Goal: Transaction & Acquisition: Purchase product/service

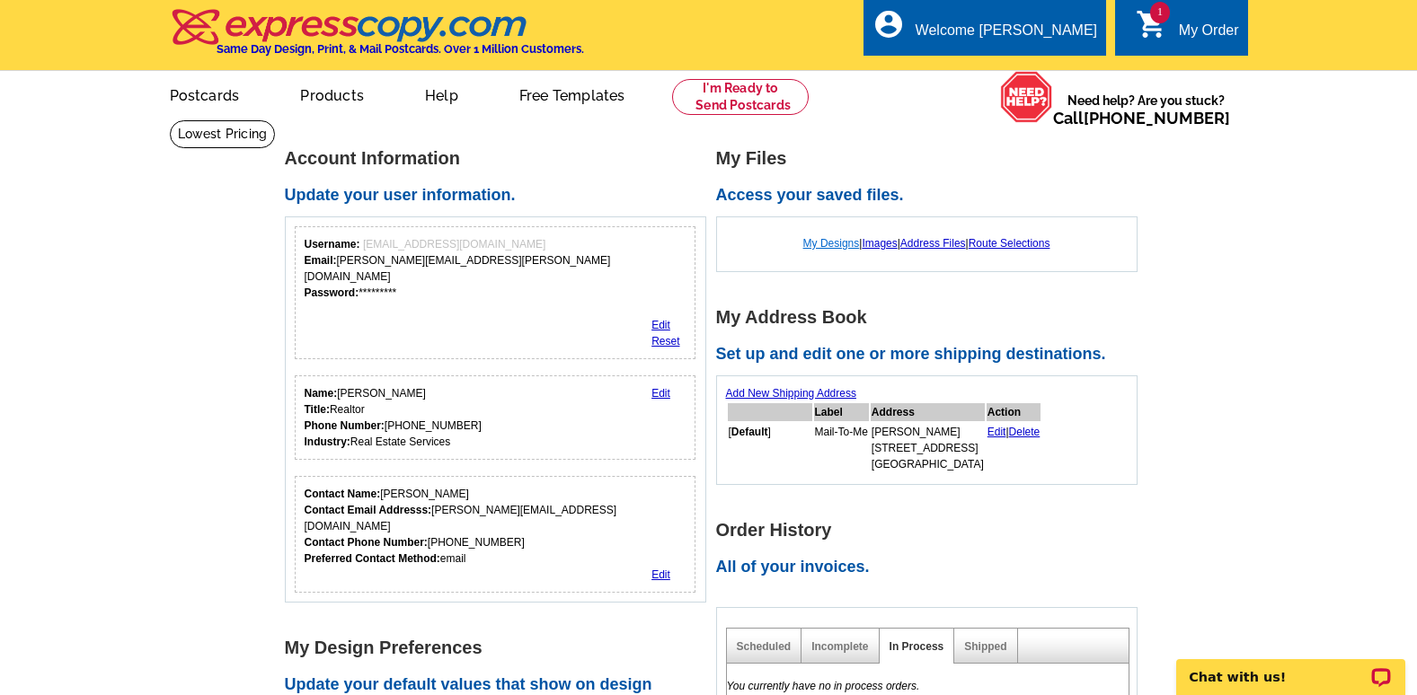
click at [823, 243] on link "My Designs" at bounding box center [831, 243] width 57 height 13
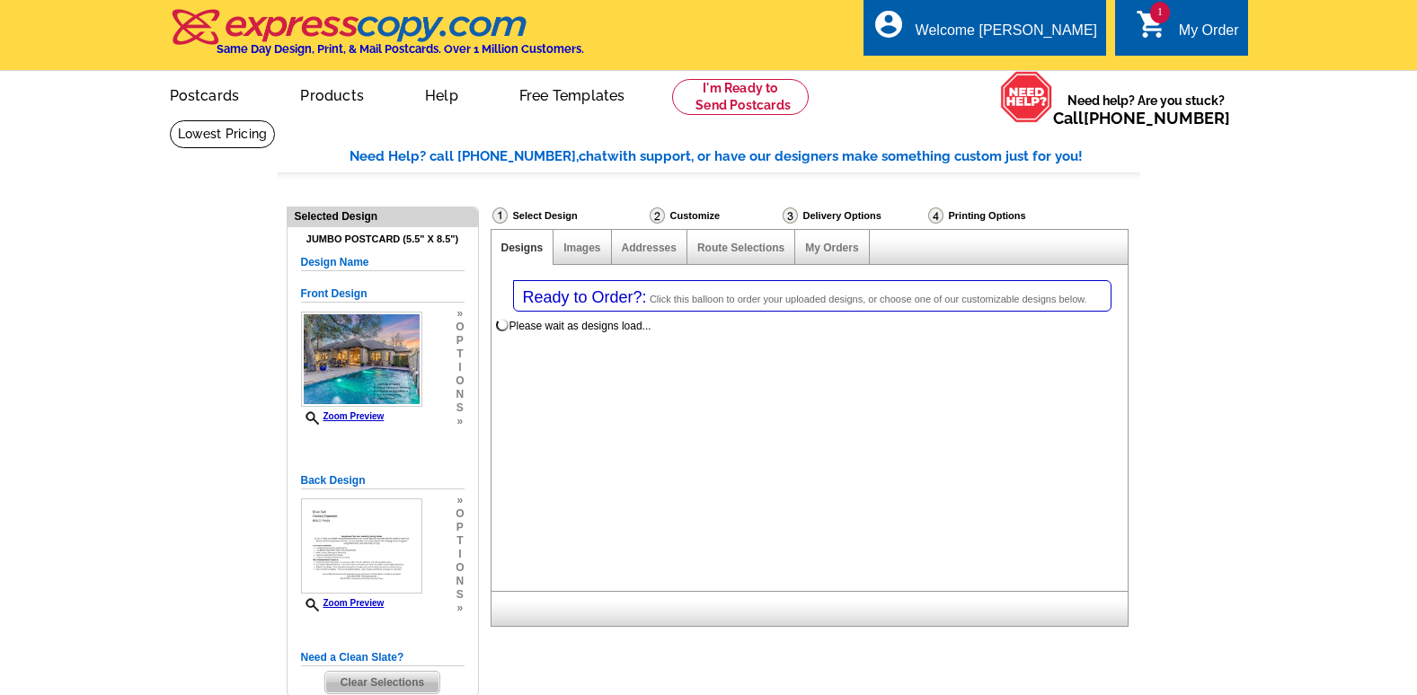
select select "1"
select select "2"
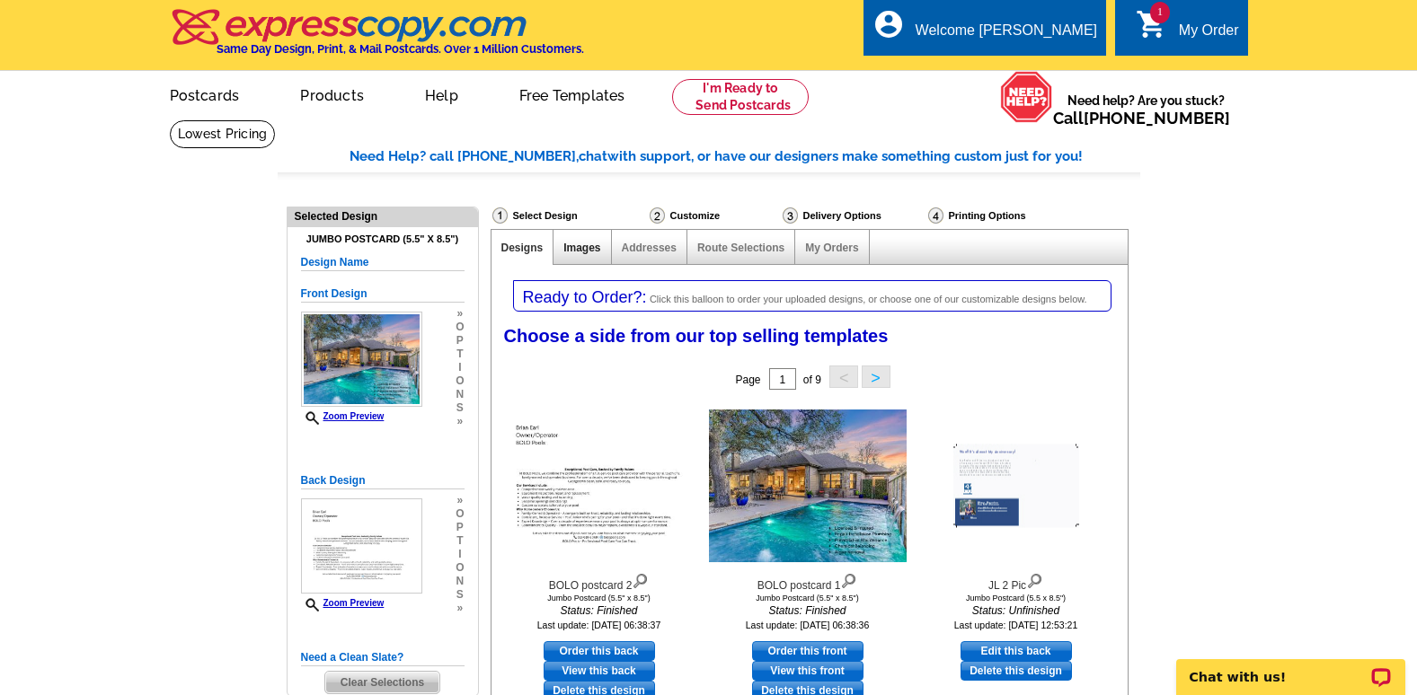
click at [581, 252] on link "Images" at bounding box center [581, 248] width 37 height 13
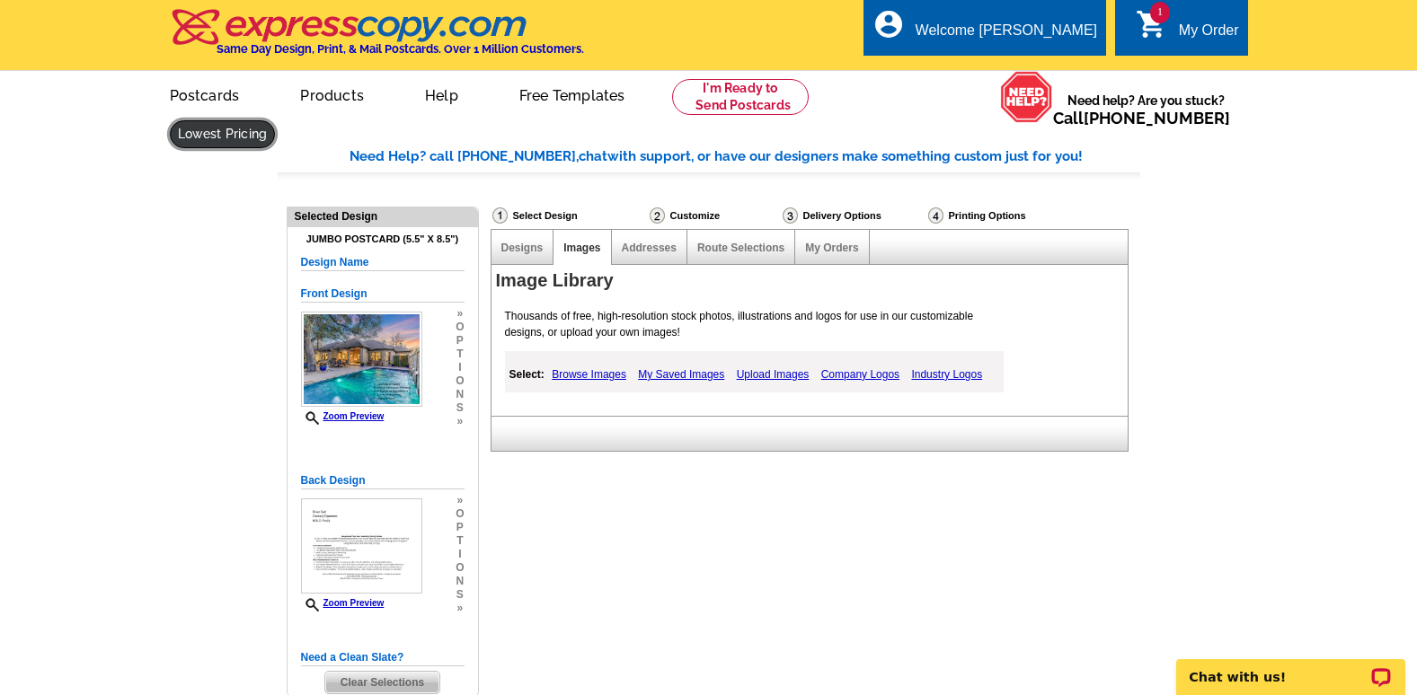
click at [276, 120] on link at bounding box center [223, 134] width 106 height 28
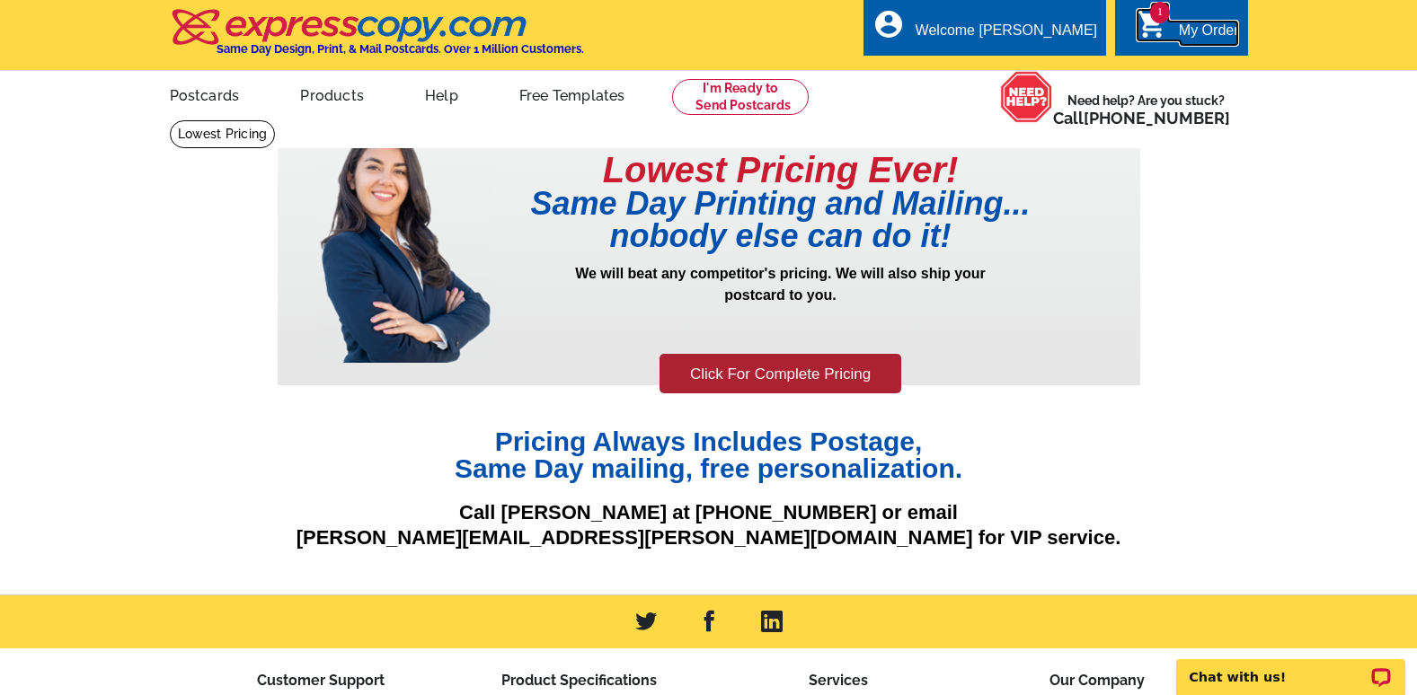
click at [1182, 27] on div "My Order" at bounding box center [1209, 34] width 60 height 25
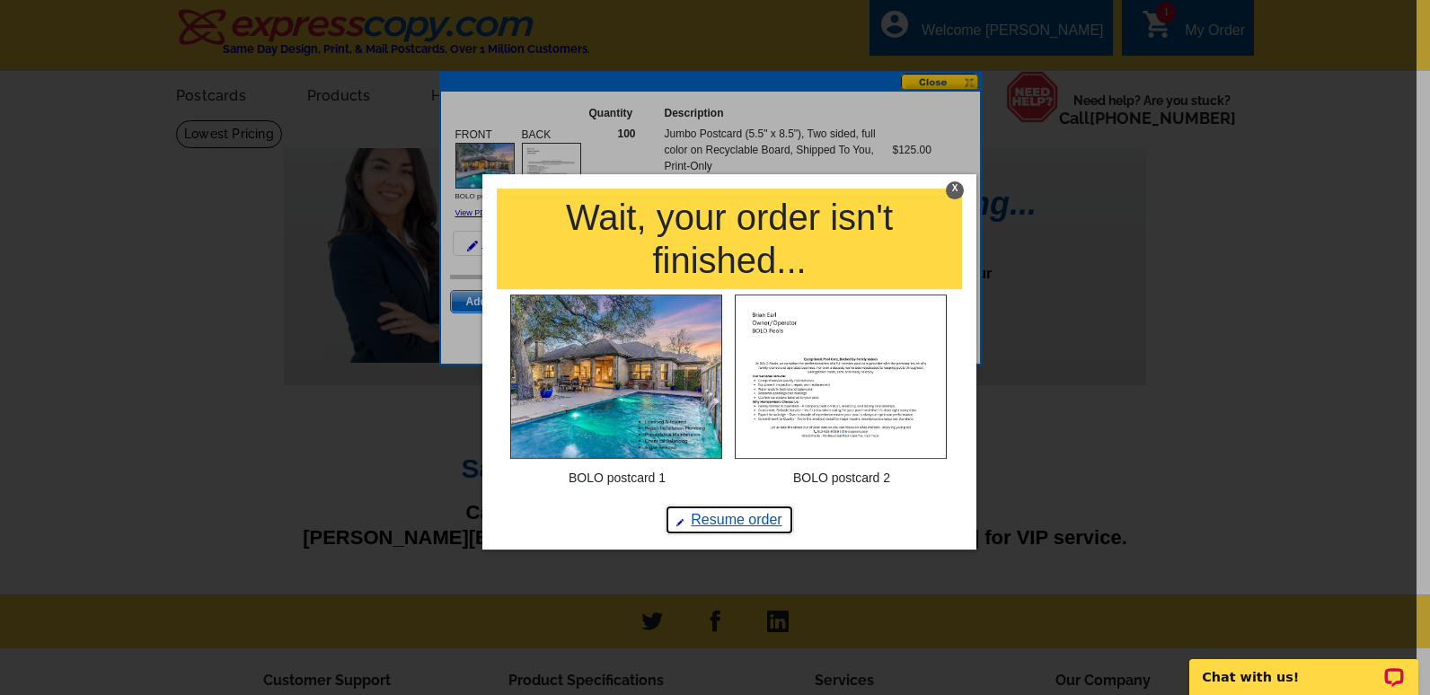
click at [730, 520] on link "Resume order" at bounding box center [729, 520] width 129 height 31
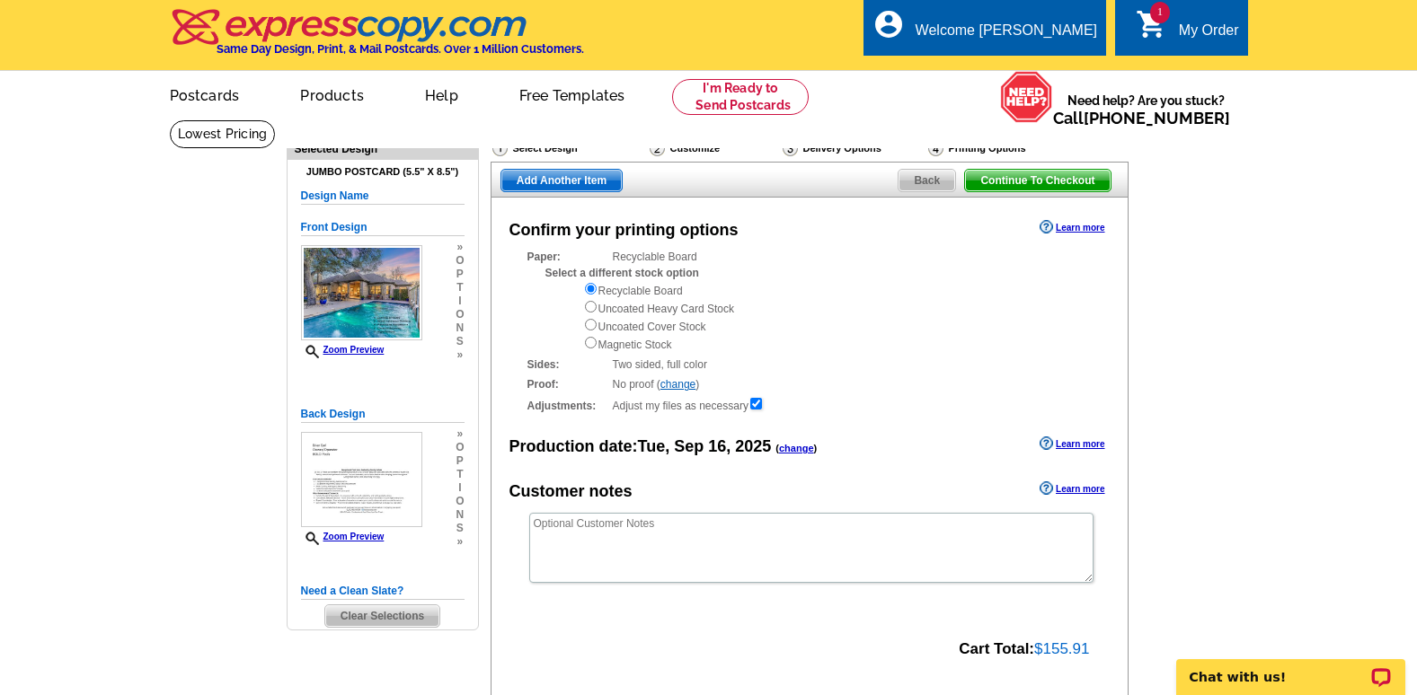
click at [1064, 185] on span "Continue To Checkout" at bounding box center [1037, 181] width 145 height 22
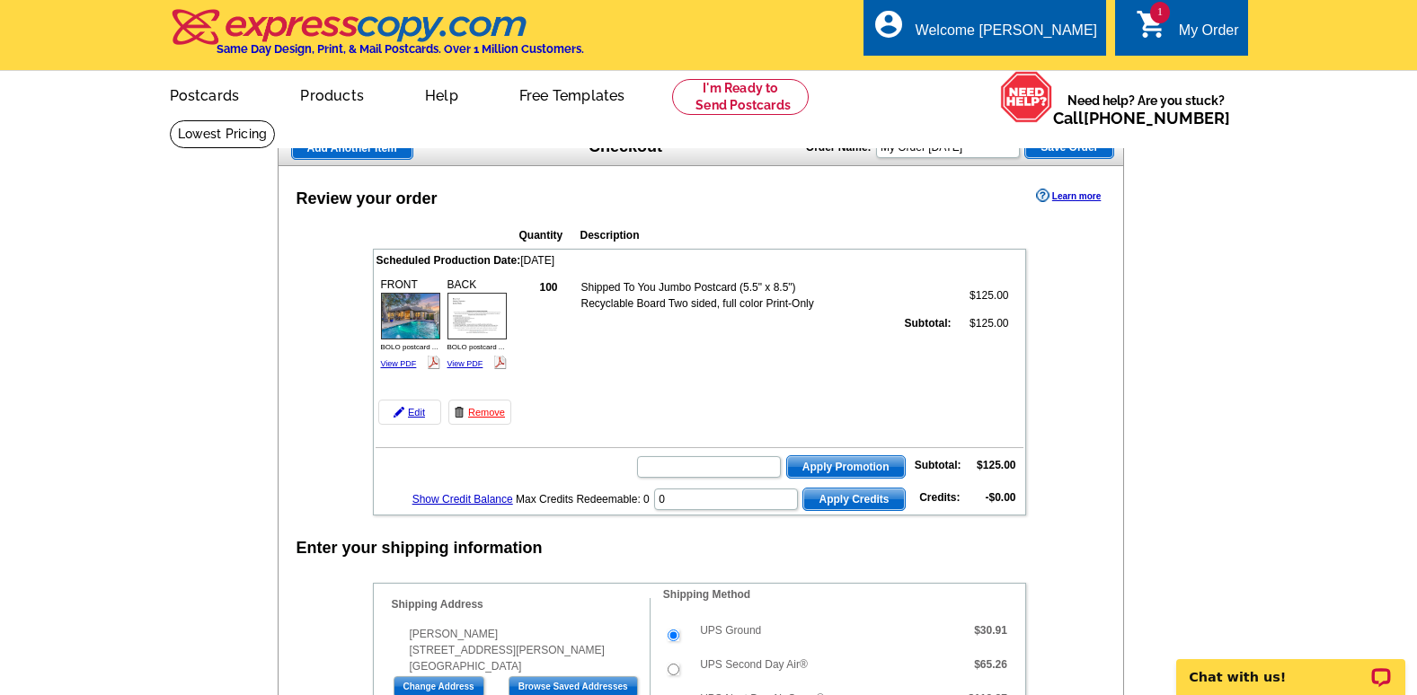
click at [545, 287] on strong "100" at bounding box center [548, 287] width 18 height 13
click at [419, 416] on link "Edit" at bounding box center [409, 412] width 63 height 25
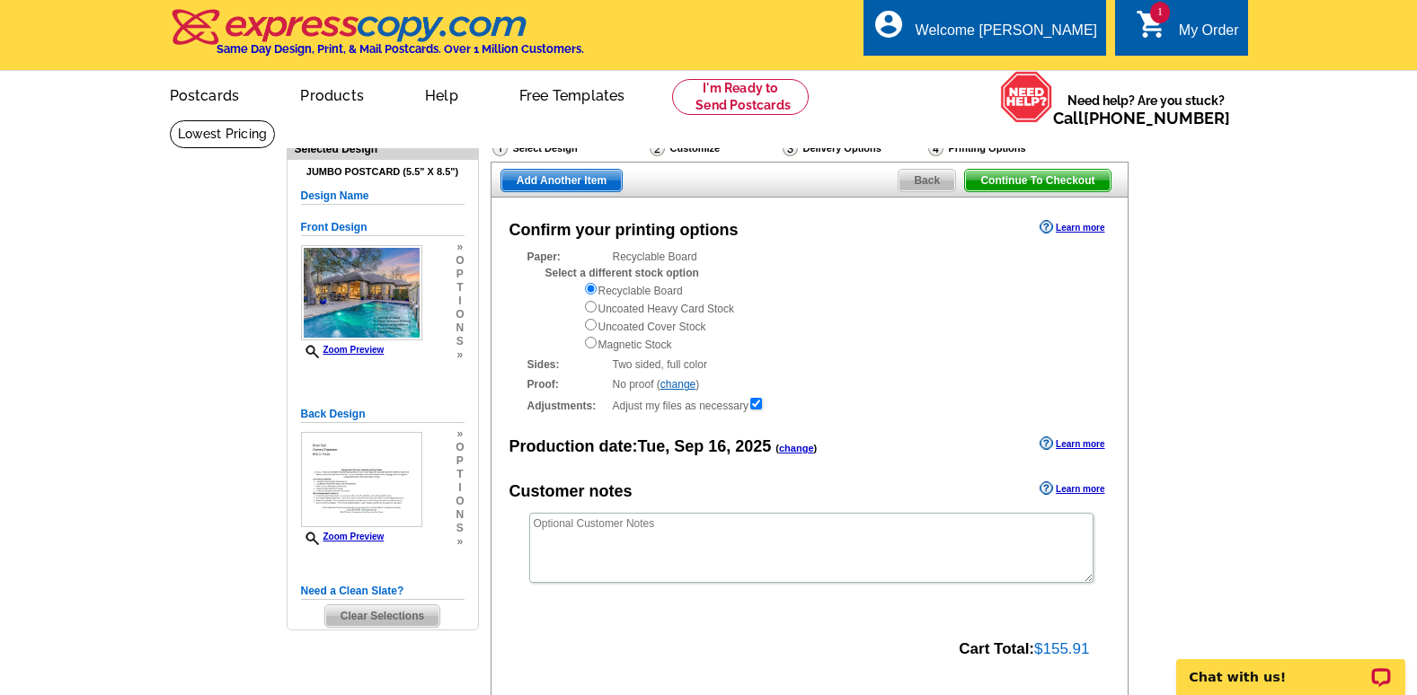
click at [982, 148] on div "Printing Options" at bounding box center [1004, 150] width 157 height 22
click at [821, 147] on div "Delivery Options" at bounding box center [854, 150] width 146 height 22
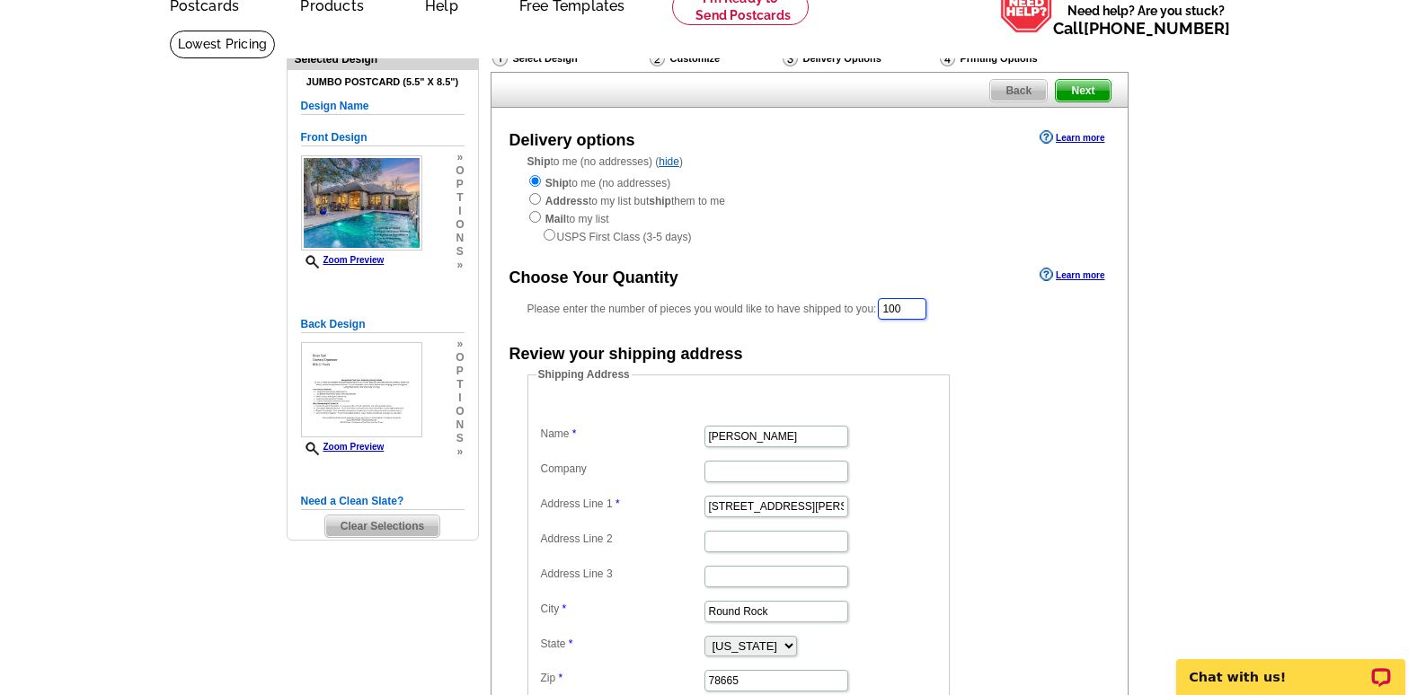
drag, startPoint x: 922, startPoint y: 309, endPoint x: 788, endPoint y: 308, distance: 133.9
click at [788, 308] on div "Please enter the number of pieces you would like to have shipped to you: 100" at bounding box center [809, 309] width 564 height 25
drag, startPoint x: 920, startPoint y: 305, endPoint x: 851, endPoint y: 314, distance: 69.8
click at [852, 315] on div "Please enter the number of pieces you would like to have shipped to you: 200 Ne…" at bounding box center [809, 310] width 564 height 27
type input "250"
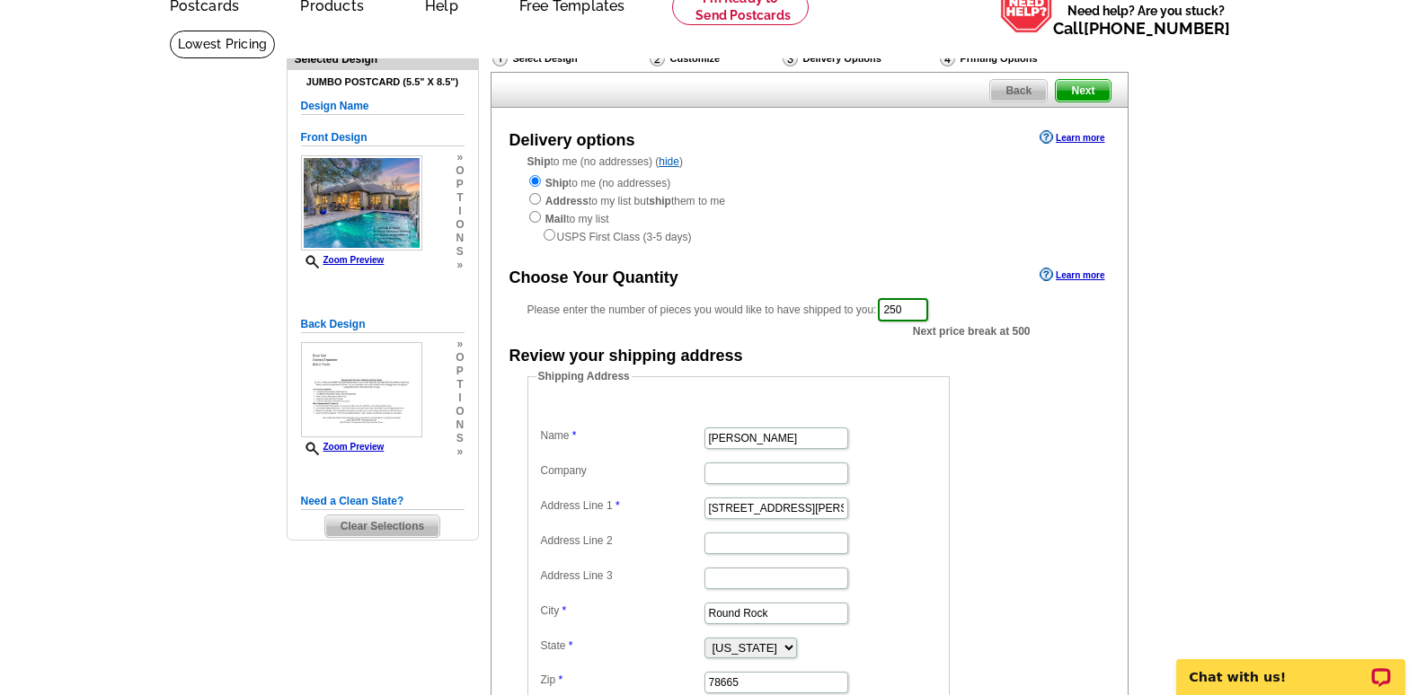
click at [1092, 342] on div "Choose Your Quantity Learn more Please enter the number of pieces you would lik…" at bounding box center [809, 491] width 636 height 456
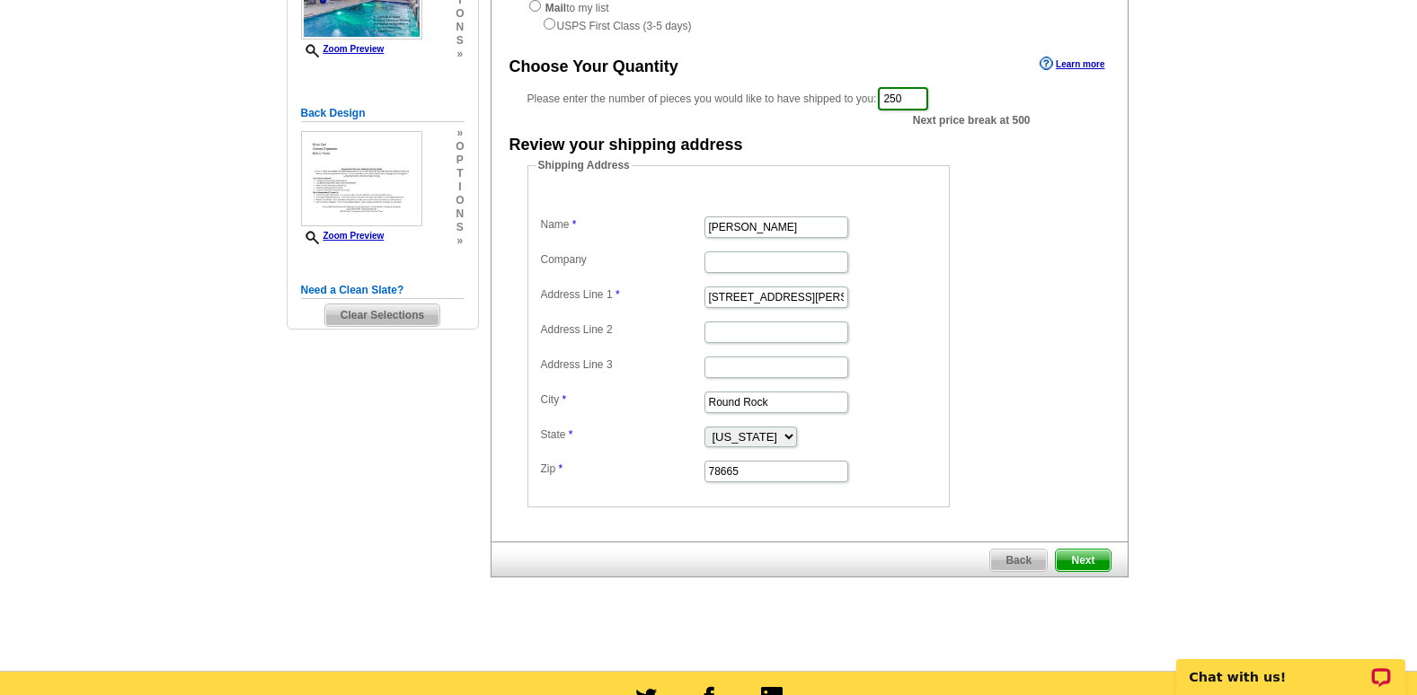
scroll to position [359, 0]
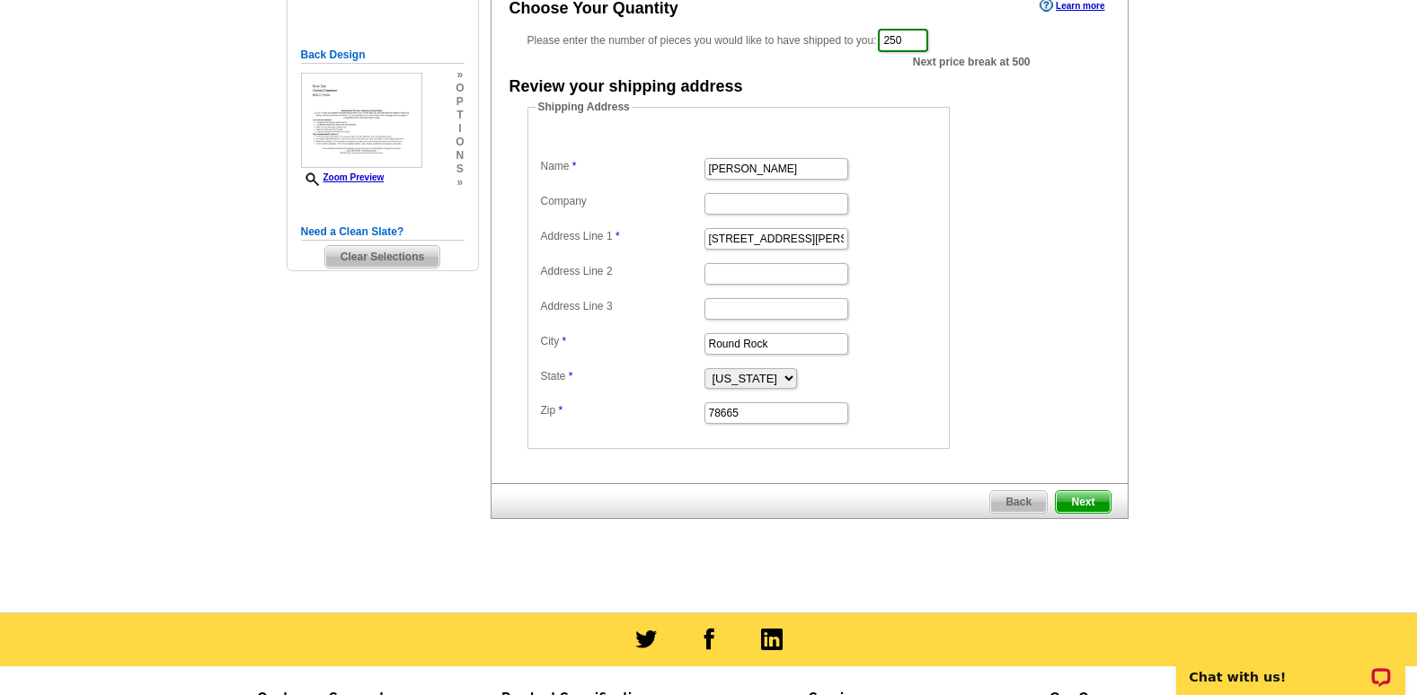
click at [1098, 502] on span "Next" at bounding box center [1083, 502] width 54 height 22
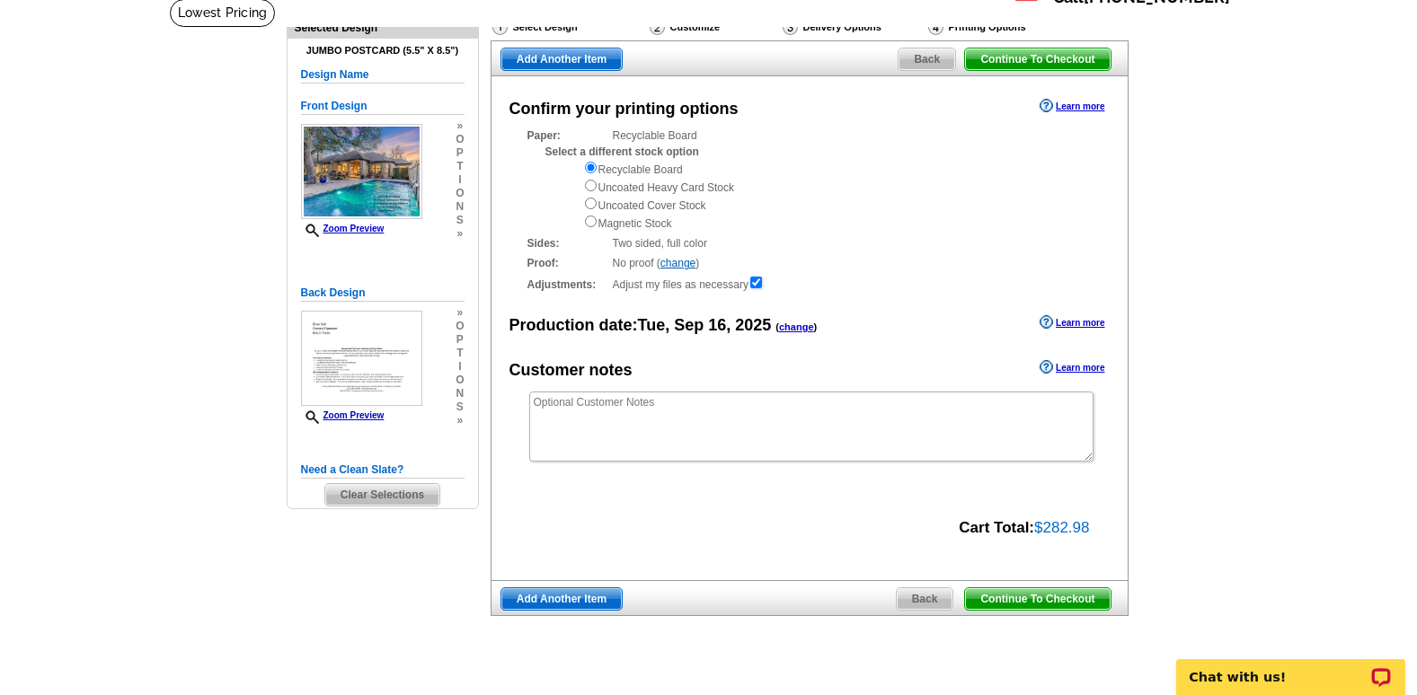
scroll to position [90, 0]
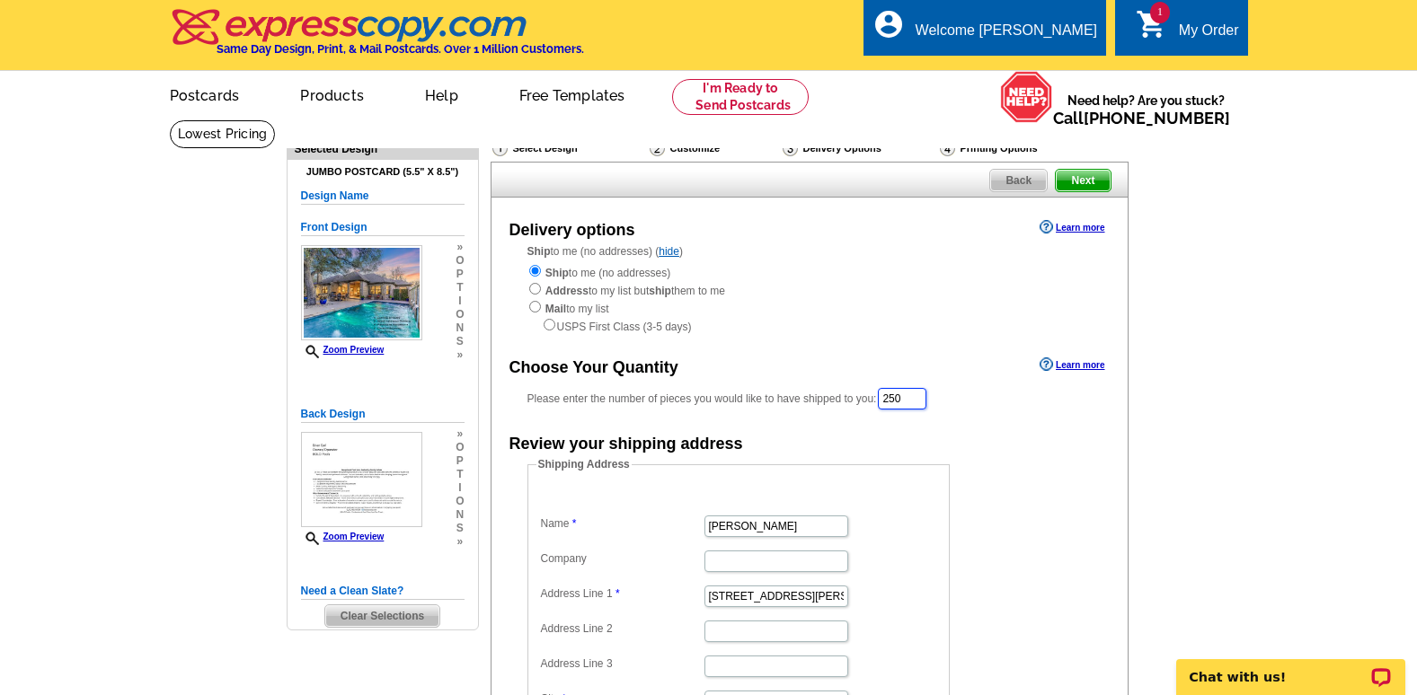
drag, startPoint x: 923, startPoint y: 394, endPoint x: 797, endPoint y: 407, distance: 126.5
click at [798, 407] on div "Please enter the number of pieces you would like to have shipped to you: 250" at bounding box center [809, 398] width 564 height 25
type input "100"
click at [1286, 343] on main "Need Help? call 800-260-5887, chat with support, or have our designers make som…" at bounding box center [708, 545] width 1417 height 853
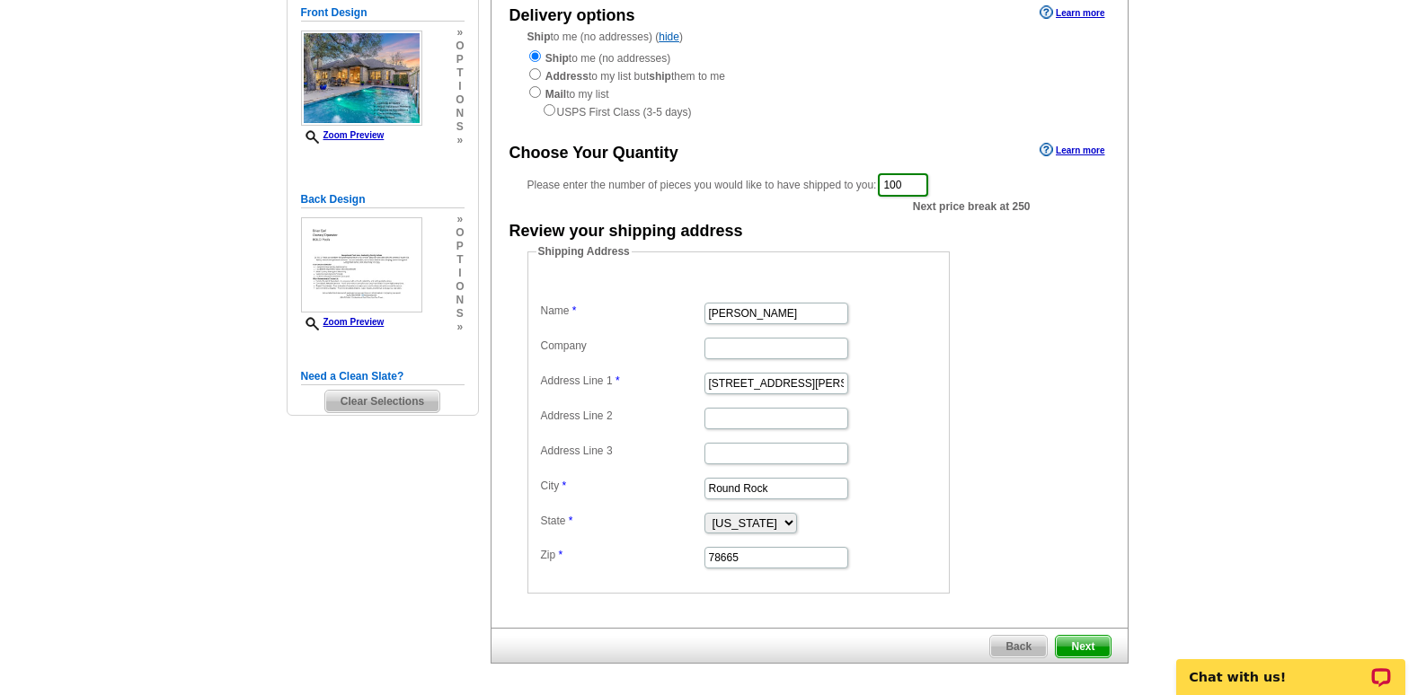
scroll to position [180, 0]
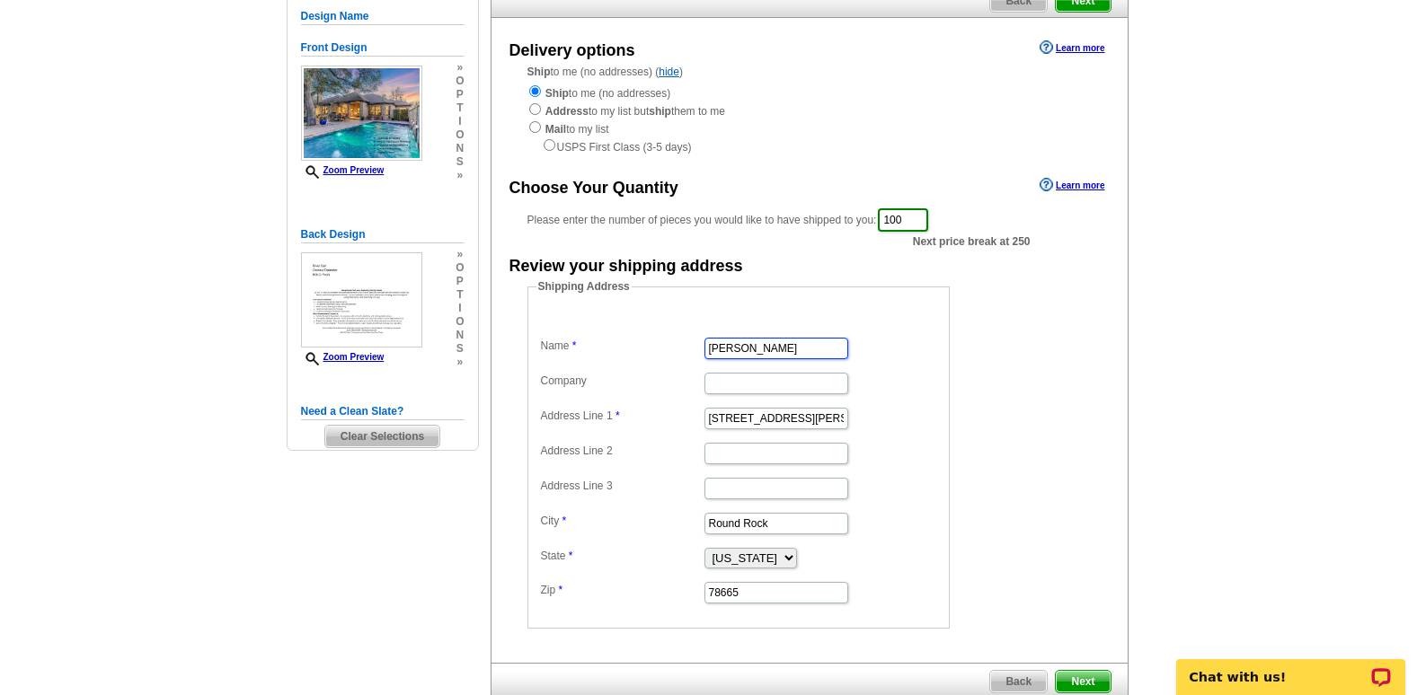
click at [800, 352] on input "Diana Kazazian" at bounding box center [776, 349] width 144 height 22
click at [799, 352] on input "Diana Kazazian" at bounding box center [776, 349] width 144 height 22
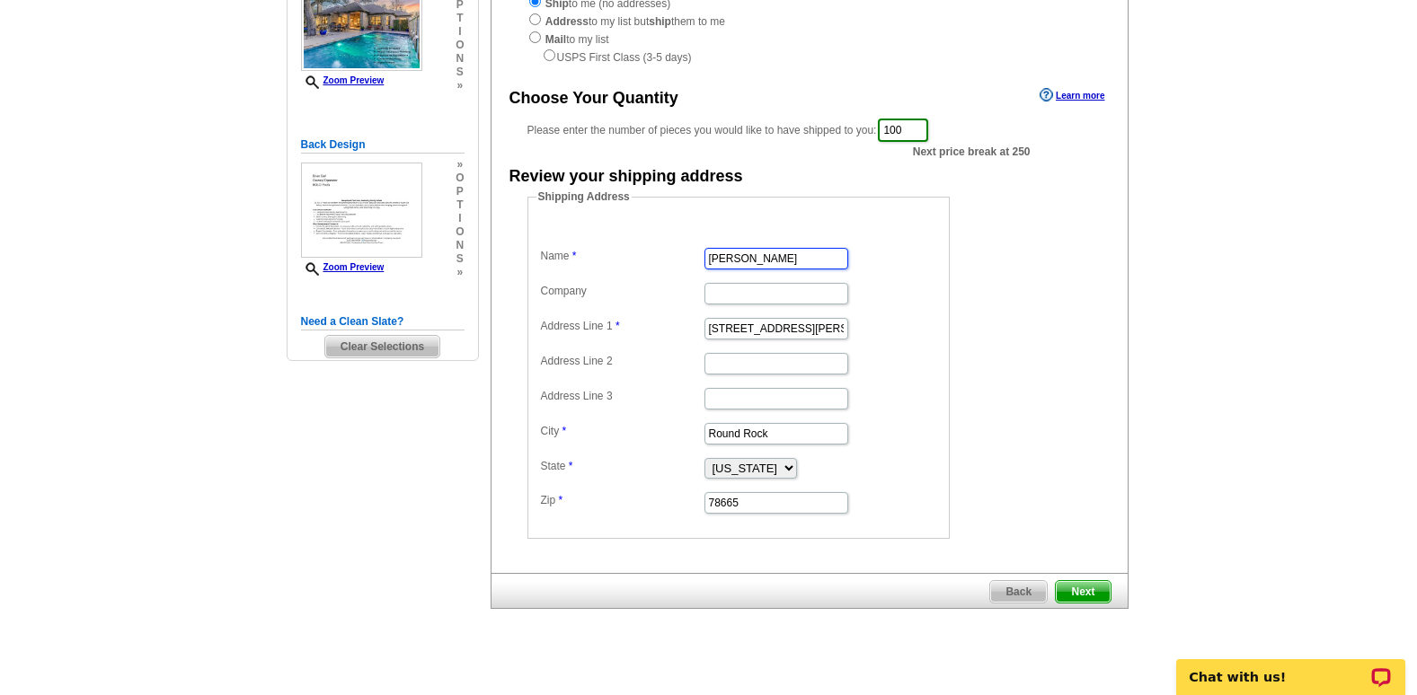
scroll to position [359, 0]
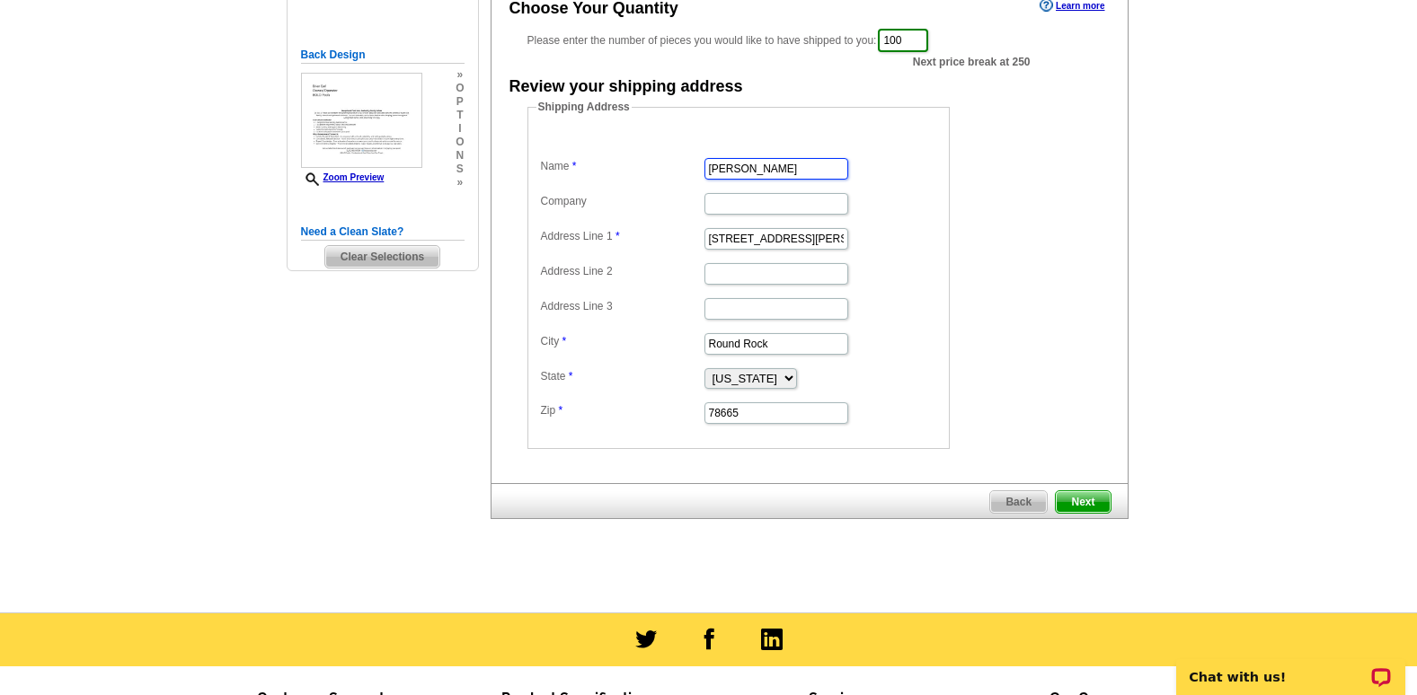
type input "Brian Earl"
click at [1060, 218] on form "Shipping Address Name Brian Earl Company Address Line 1 2412 Pearson Way Addres…" at bounding box center [809, 274] width 564 height 350
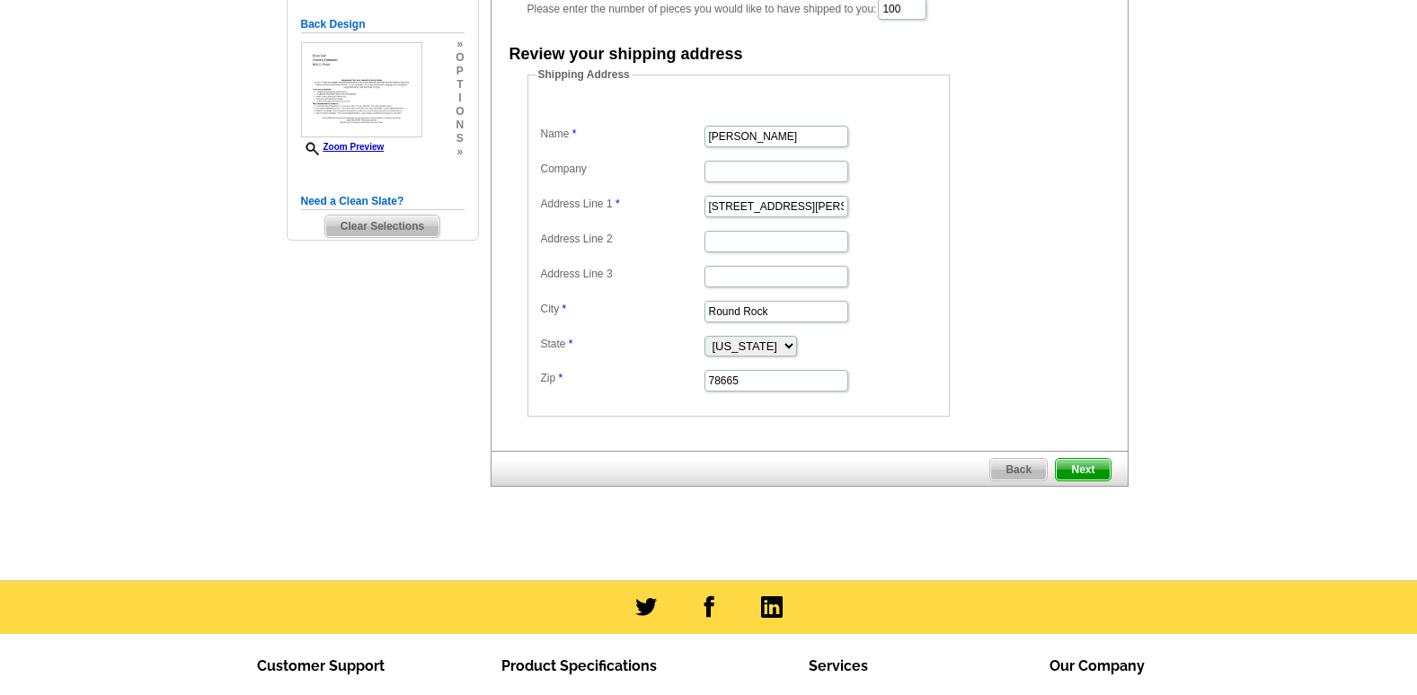
scroll to position [449, 0]
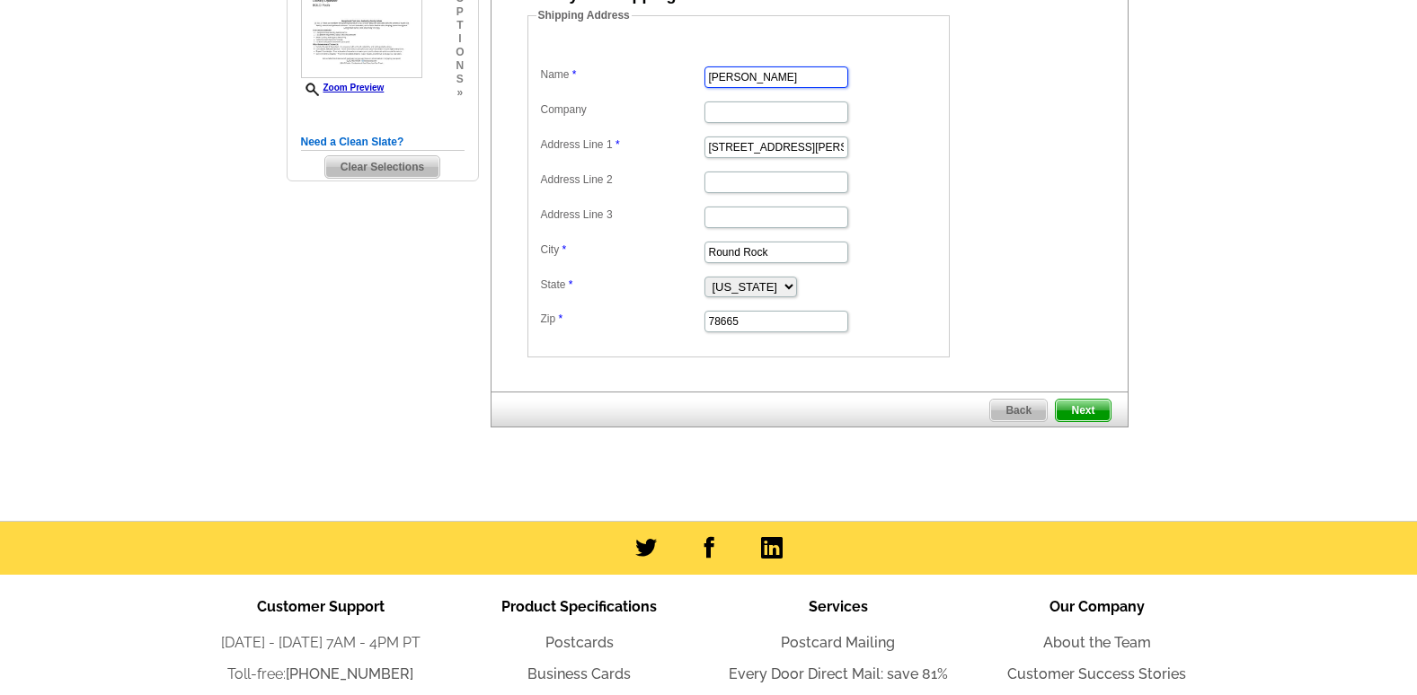
click at [780, 73] on input "[PERSON_NAME]" at bounding box center [776, 77] width 144 height 22
click at [898, 54] on dt at bounding box center [738, 47] width 404 height 16
click at [1089, 412] on span "Next" at bounding box center [1083, 411] width 54 height 22
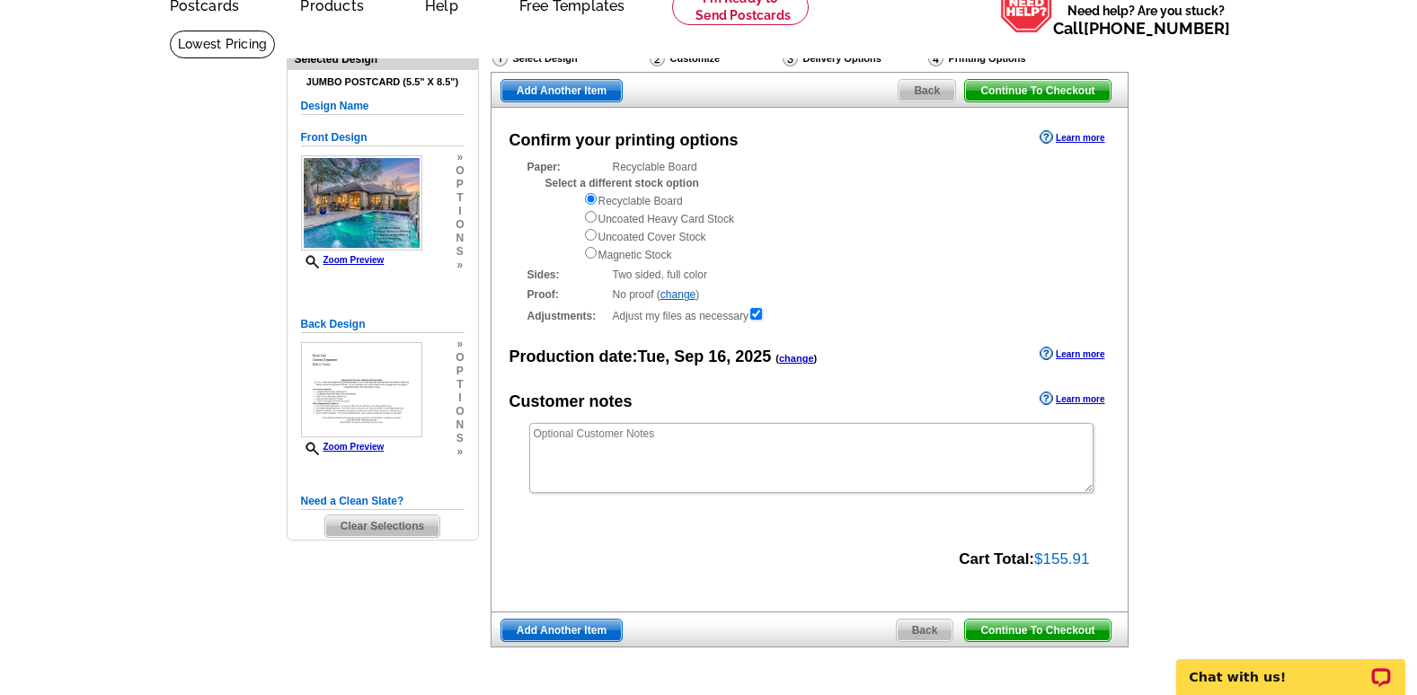
click at [1060, 631] on span "Continue To Checkout" at bounding box center [1037, 631] width 145 height 22
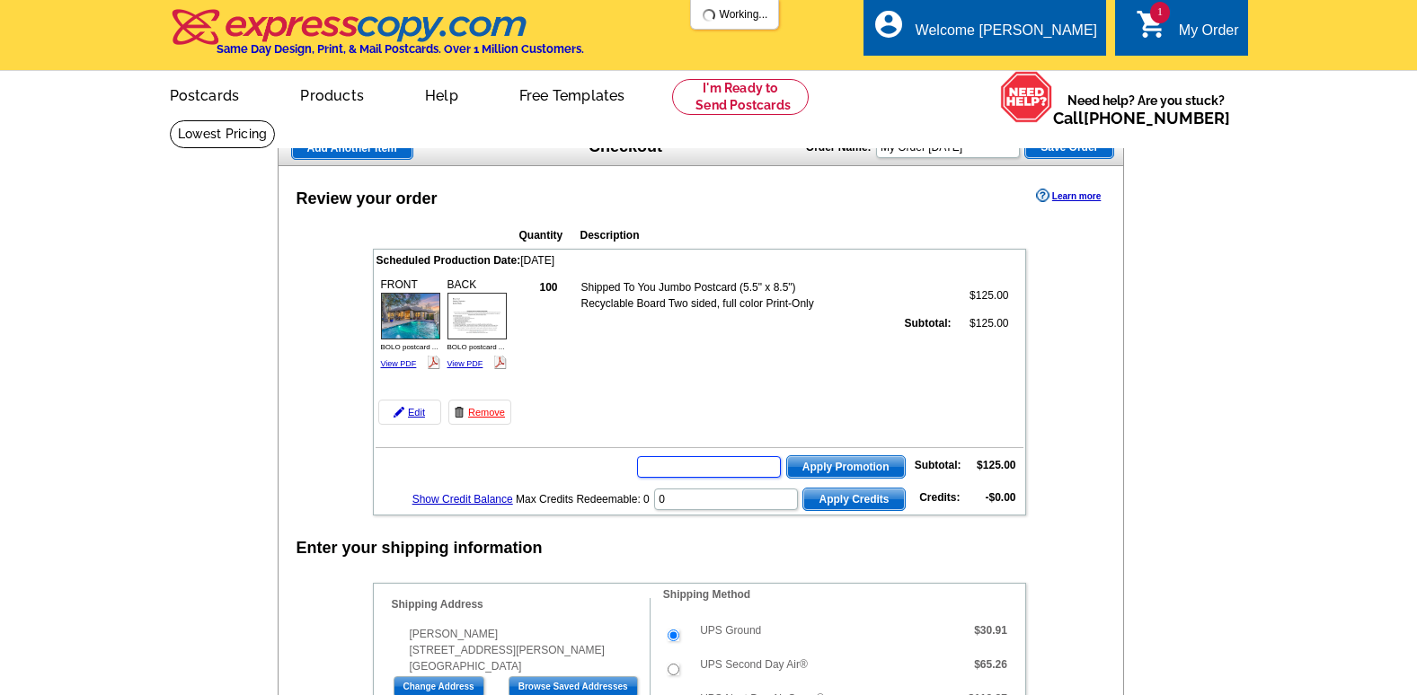
click at [736, 466] on input "text" at bounding box center [709, 467] width 144 height 22
click at [691, 462] on input "text" at bounding box center [709, 467] width 144 height 22
click at [663, 465] on input "text" at bounding box center [709, 467] width 144 height 22
click at [651, 473] on input "text" at bounding box center [709, 467] width 144 height 22
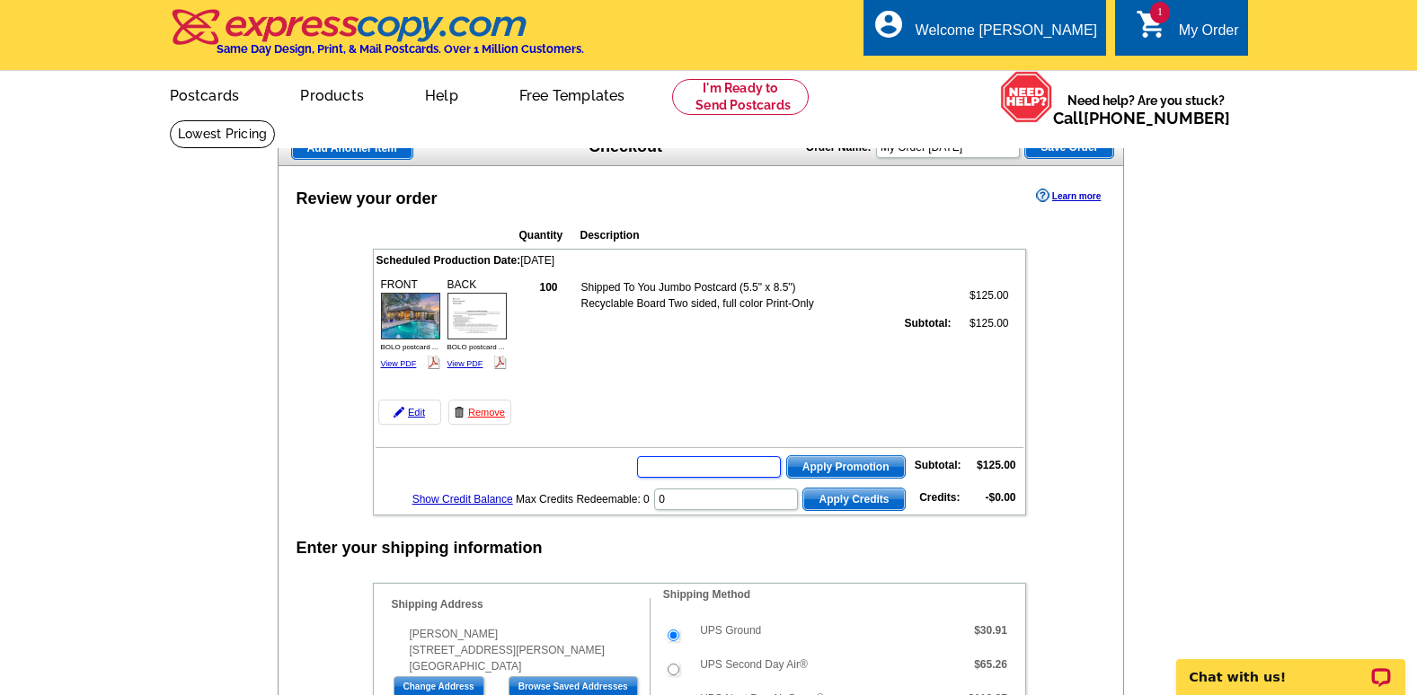
paste input "E3025"
type input "E3025"
click at [872, 466] on span "Apply Promotion" at bounding box center [846, 467] width 118 height 22
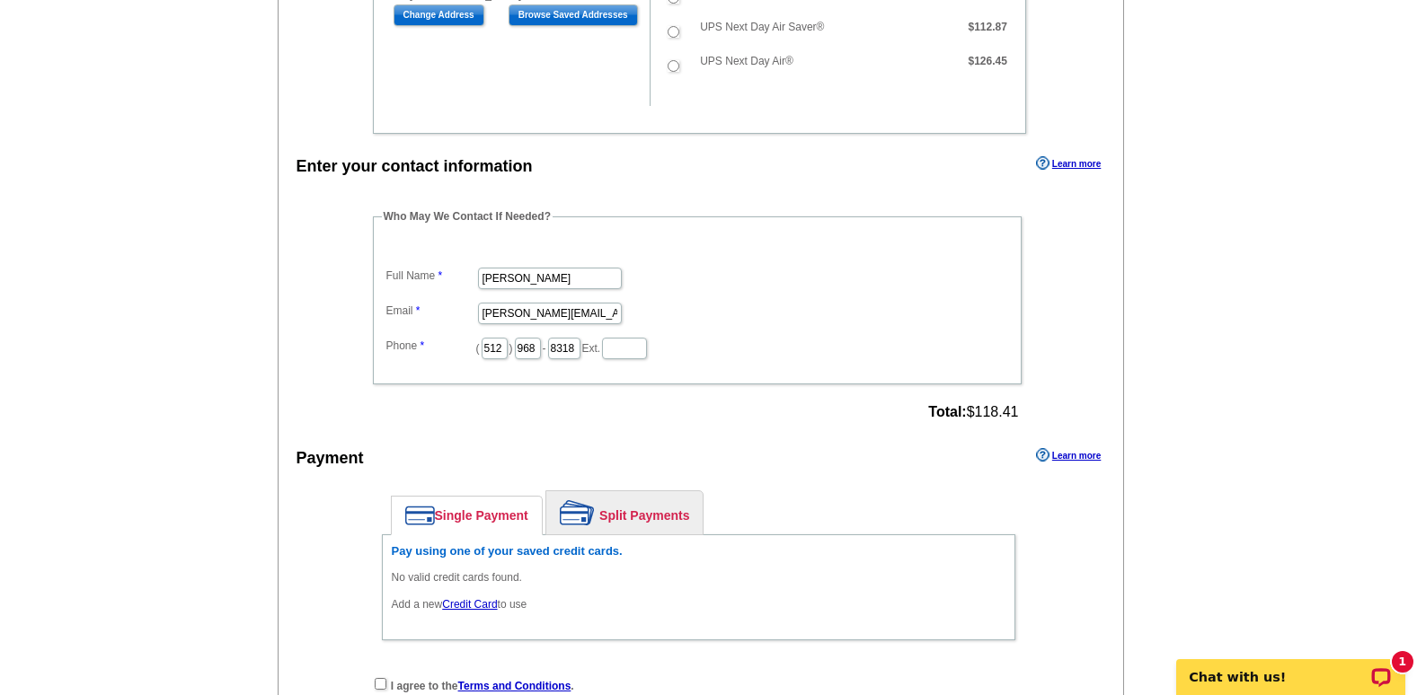
scroll to position [809, 0]
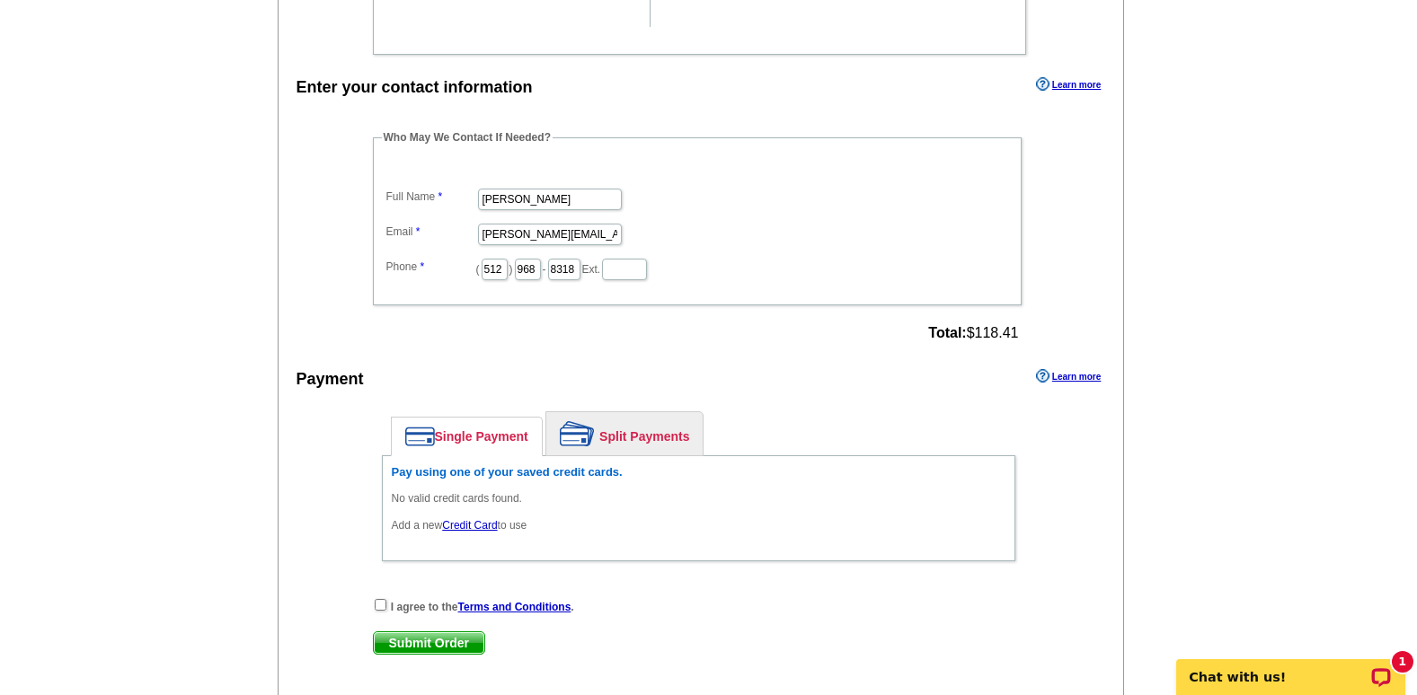
click at [466, 524] on link "Credit Card" at bounding box center [469, 525] width 55 height 13
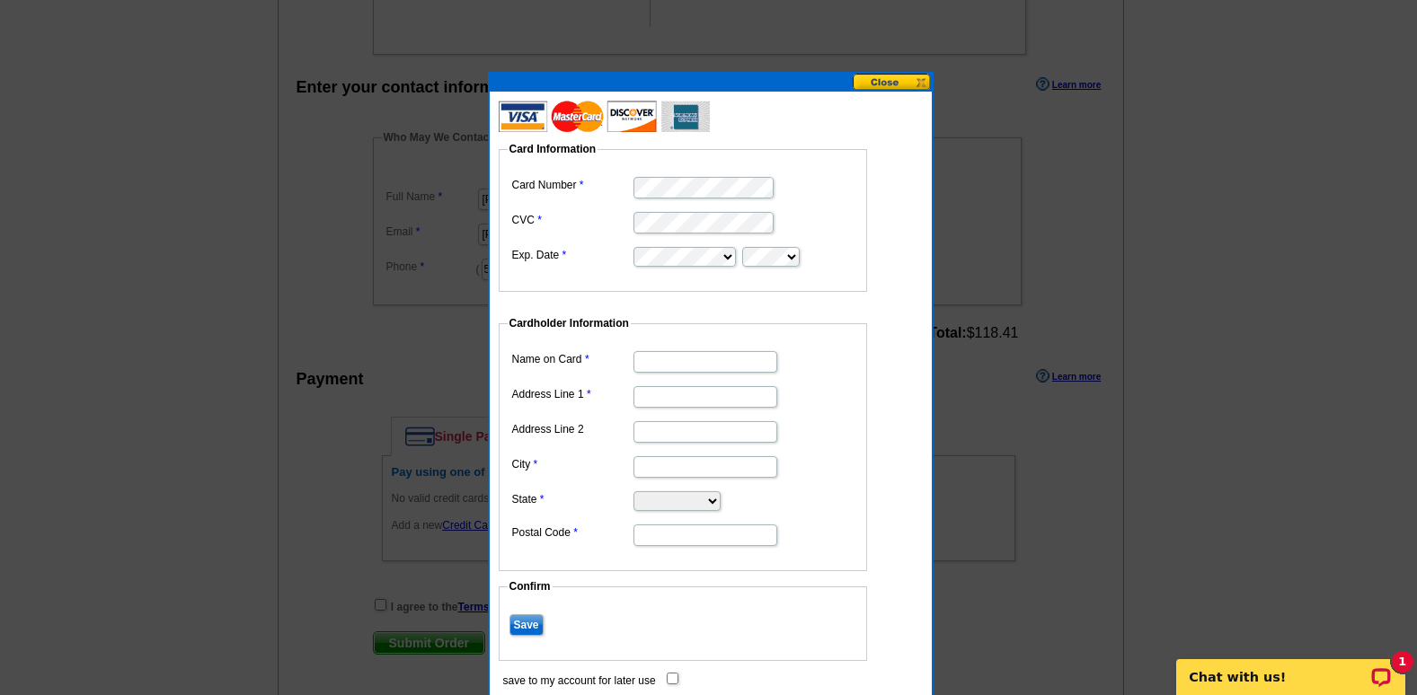
click at [546, 220] on label "CVC" at bounding box center [571, 220] width 119 height 16
click at [560, 255] on label "Exp. Date" at bounding box center [571, 255] width 119 height 16
click at [872, 279] on dd "Card Information Card Number CVC Exp. Date" at bounding box center [692, 200] width 386 height 184
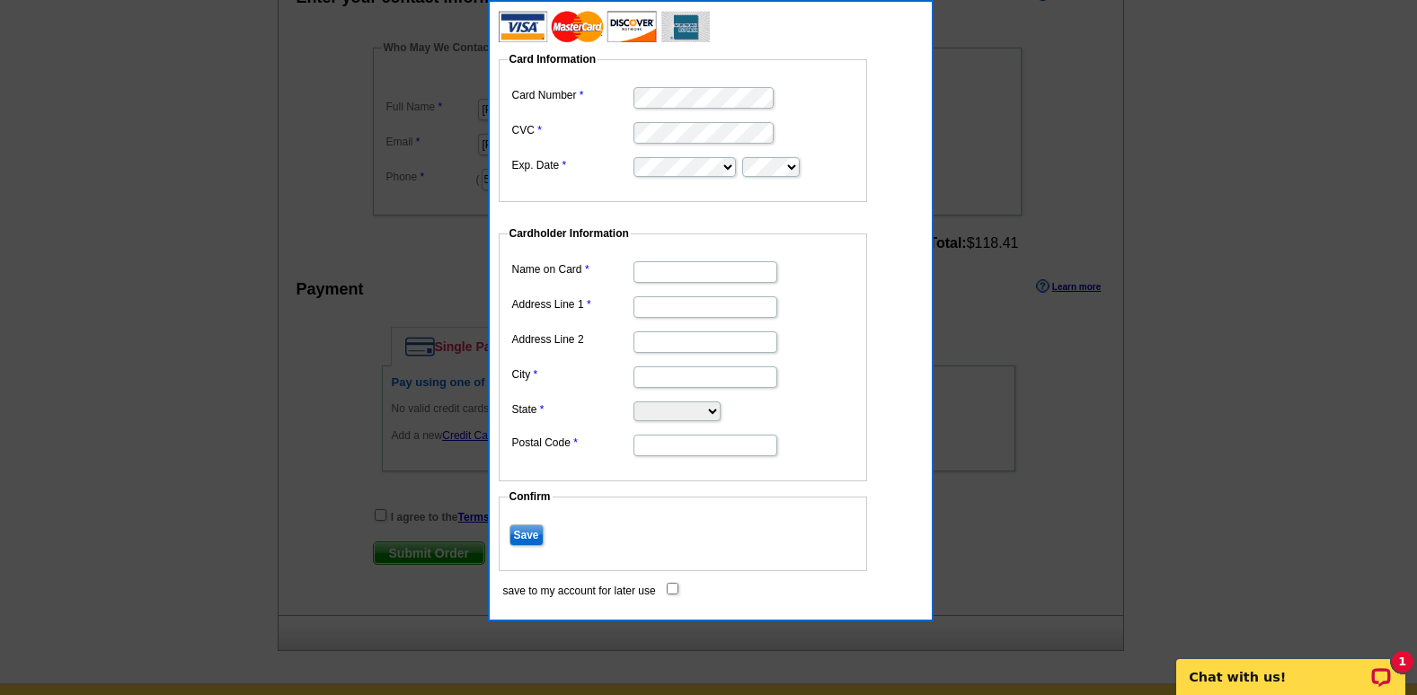
click at [696, 272] on input "Name on Card" at bounding box center [705, 272] width 144 height 22
type input "BOLO Pools"
type input "[STREET_ADDRESS][PERSON_NAME]"
type input "Round Rock"
select select "TX"
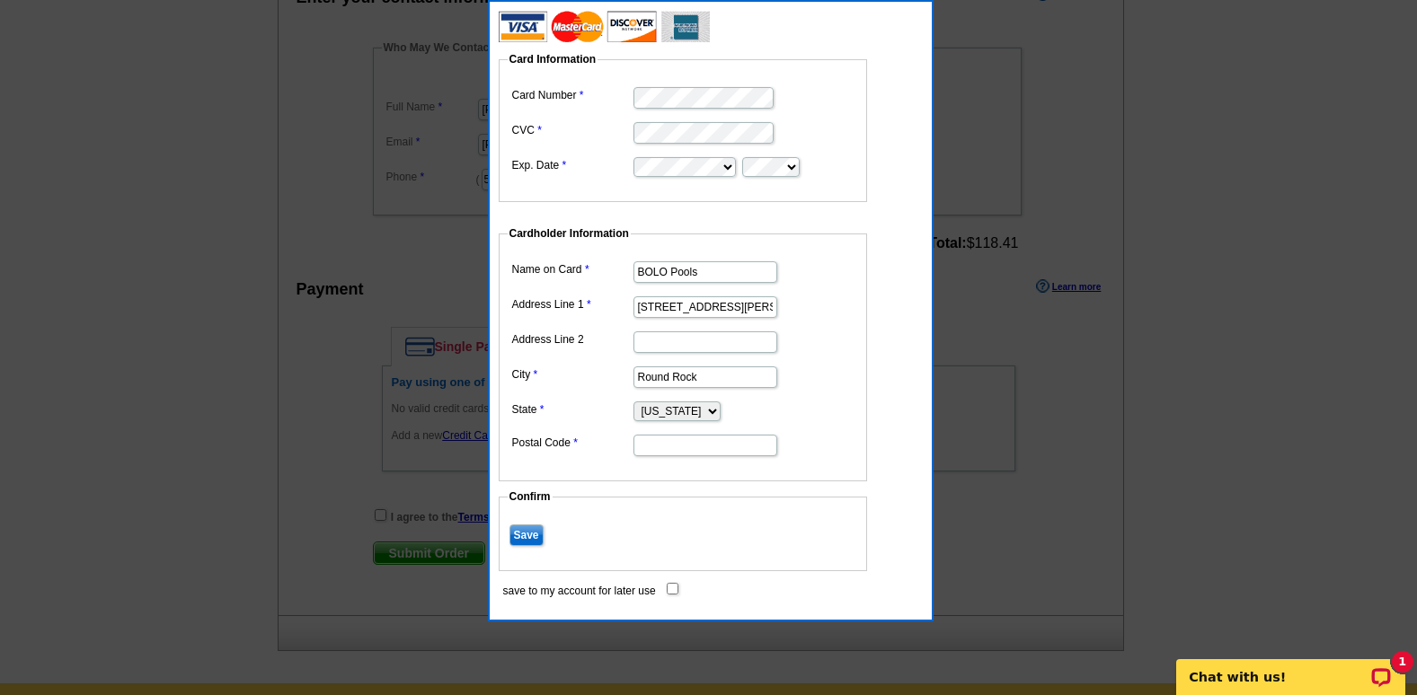
click at [653, 449] on input "Postal Code" at bounding box center [705, 446] width 144 height 22
type input "78665"
click at [863, 352] on fieldset "Cardholder Information Name on Card BOLO Pools Address Line 1 2412 Pearson Way …" at bounding box center [683, 354] width 368 height 256
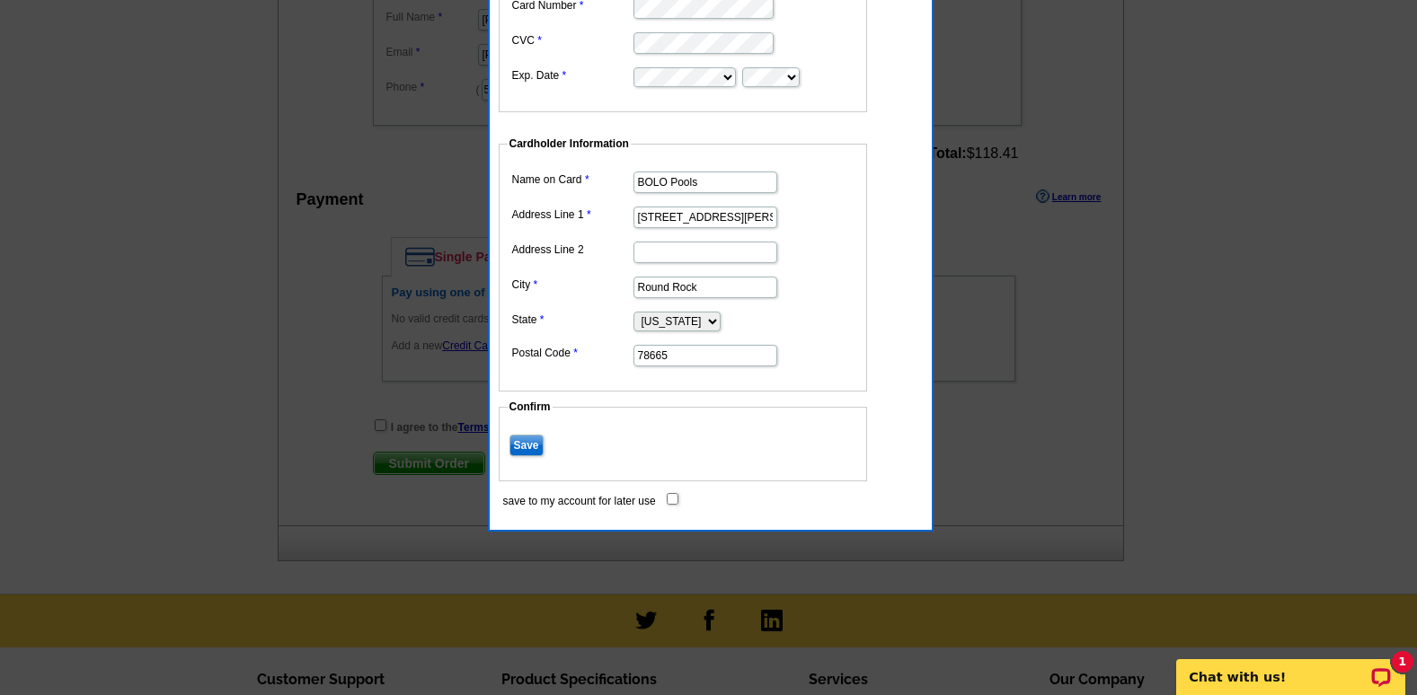
click at [528, 453] on input "Save" at bounding box center [526, 446] width 34 height 22
click at [674, 500] on input "save to my account for later use" at bounding box center [673, 499] width 12 height 12
checkbox input "true"
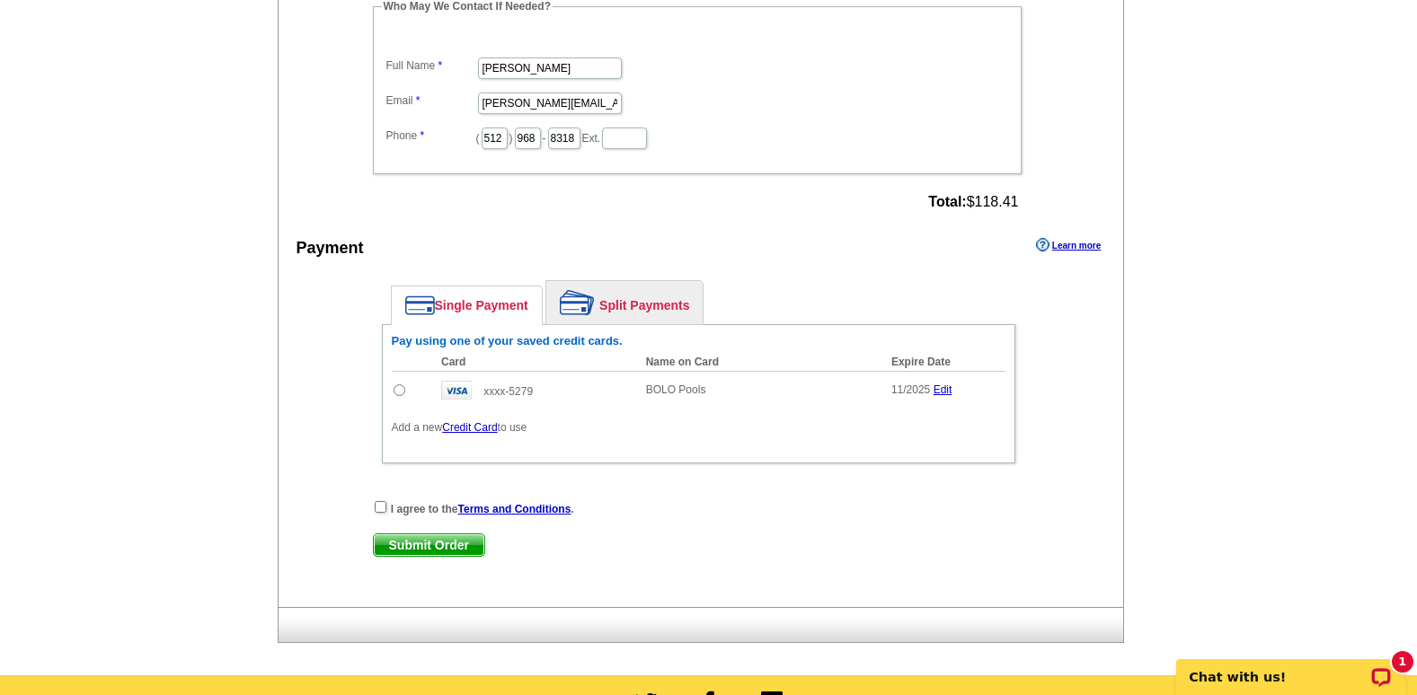
scroll to position [898, 0]
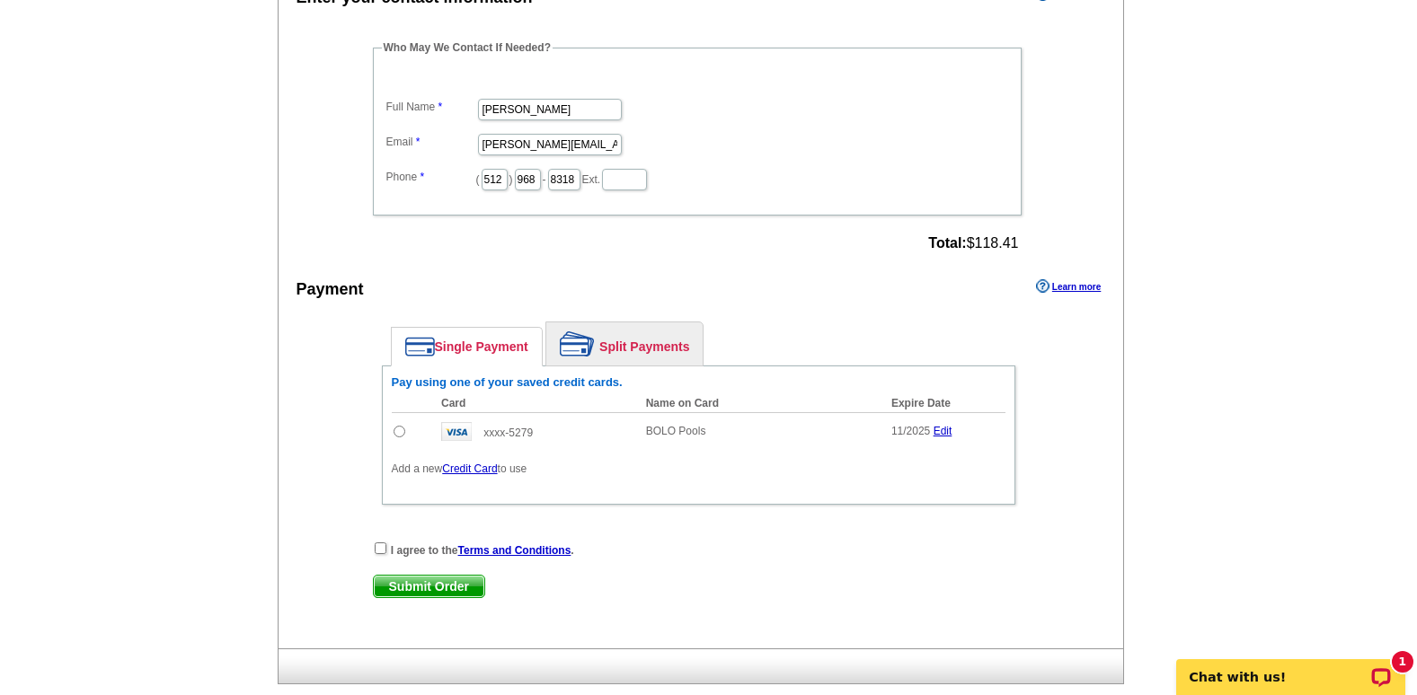
click at [396, 434] on input "radio" at bounding box center [400, 432] width 12 height 12
radio input "true"
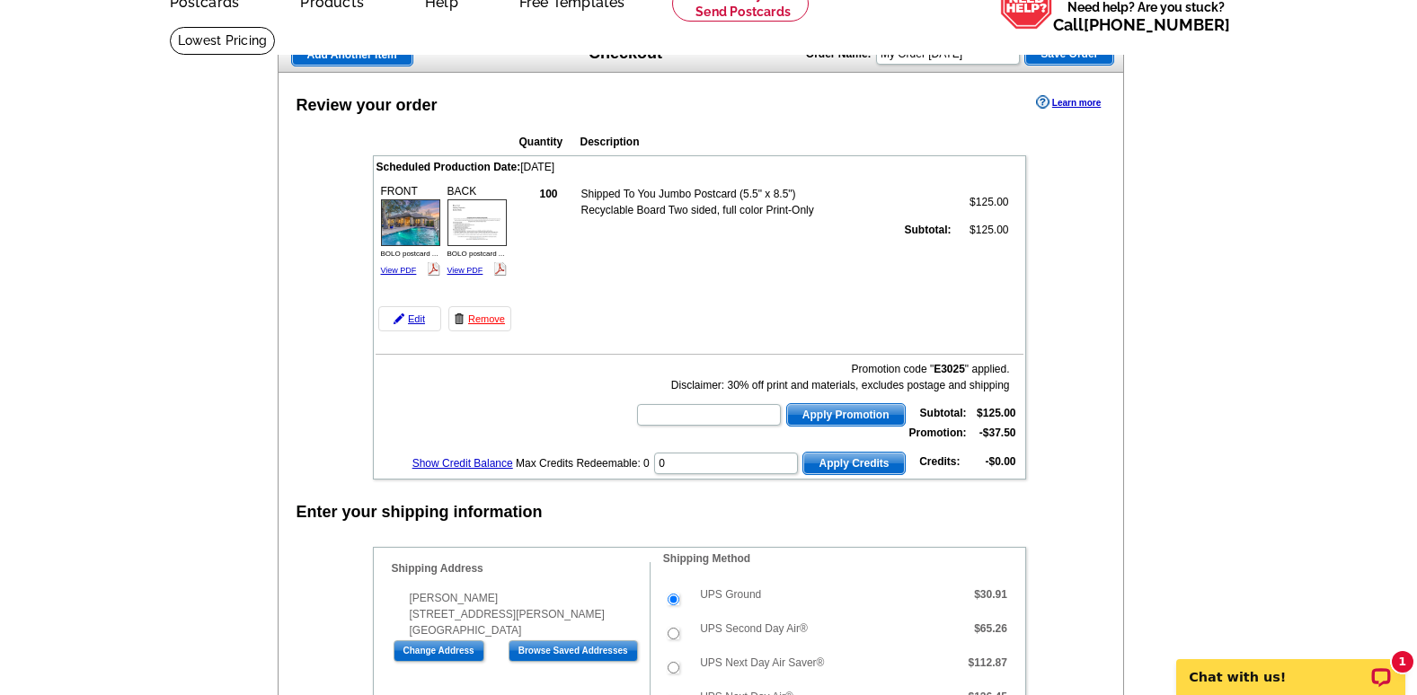
scroll to position [90, 0]
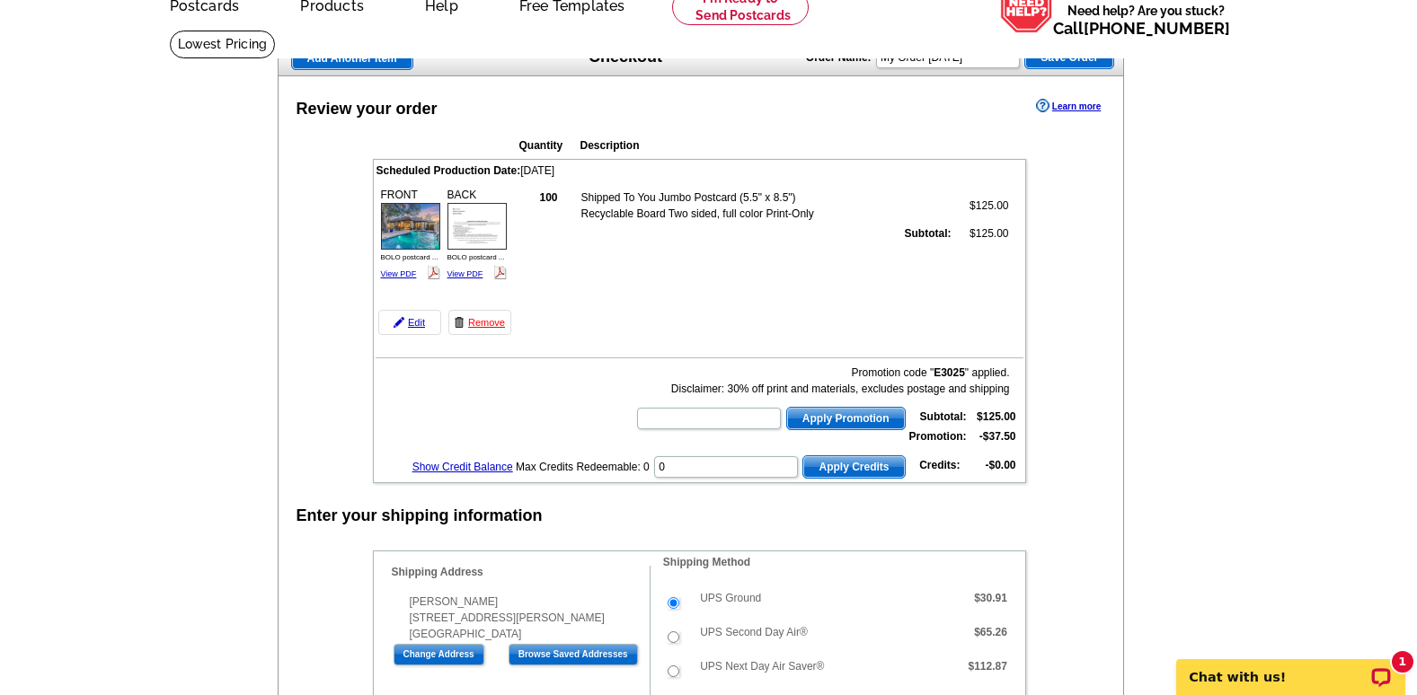
click at [480, 228] on img at bounding box center [476, 226] width 59 height 46
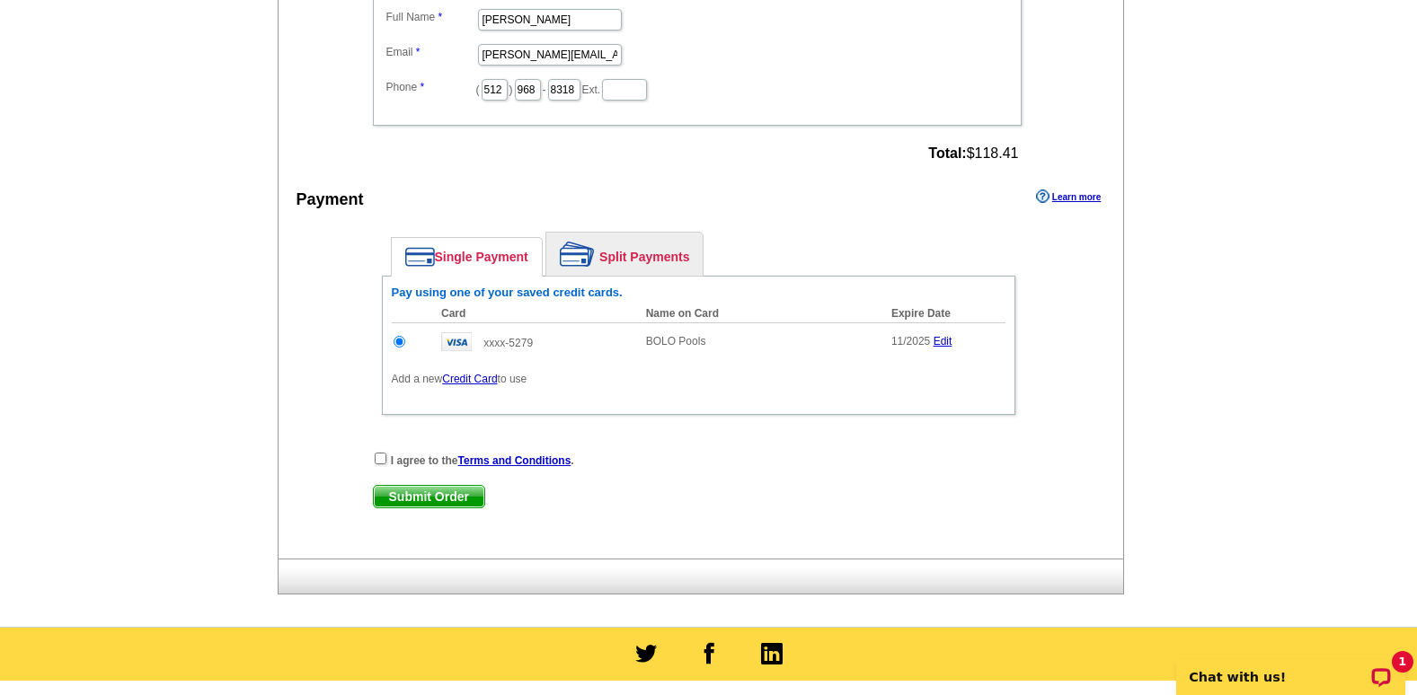
scroll to position [1078, 0]
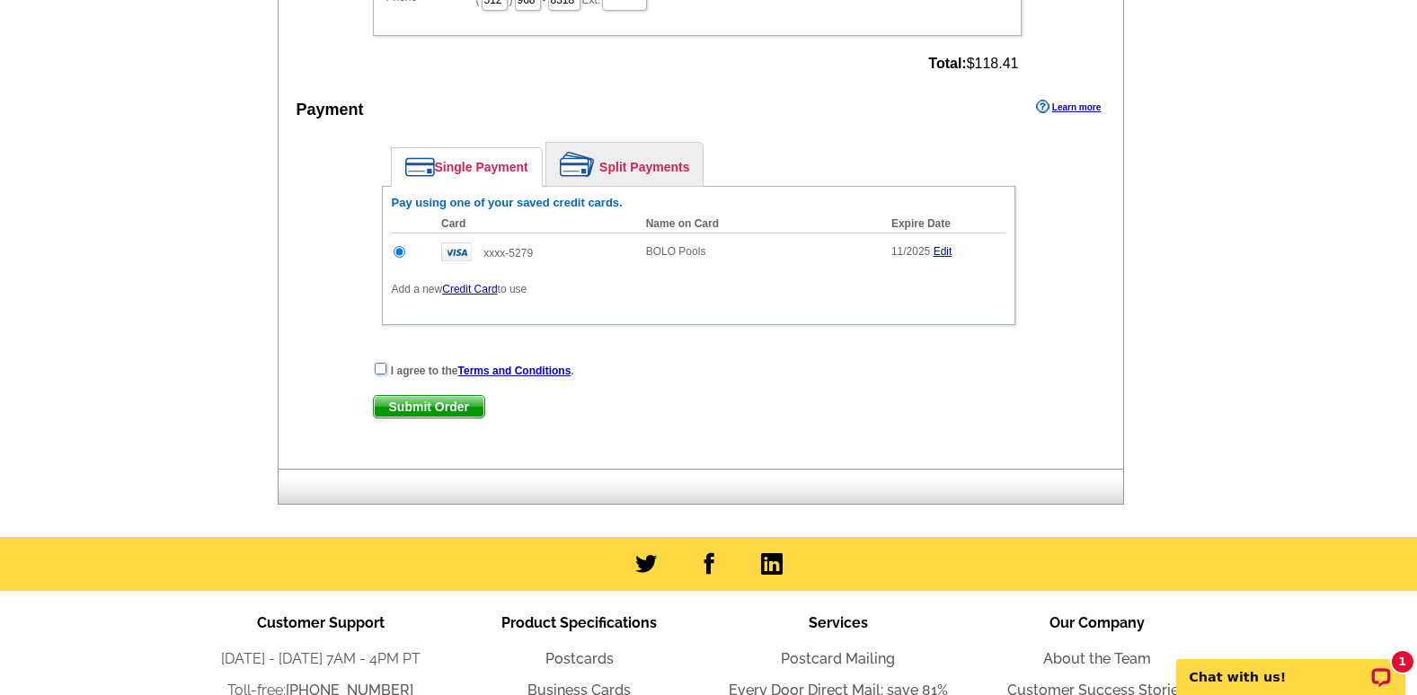
click at [379, 370] on input "checkbox" at bounding box center [381, 369] width 12 height 12
checkbox input "true"
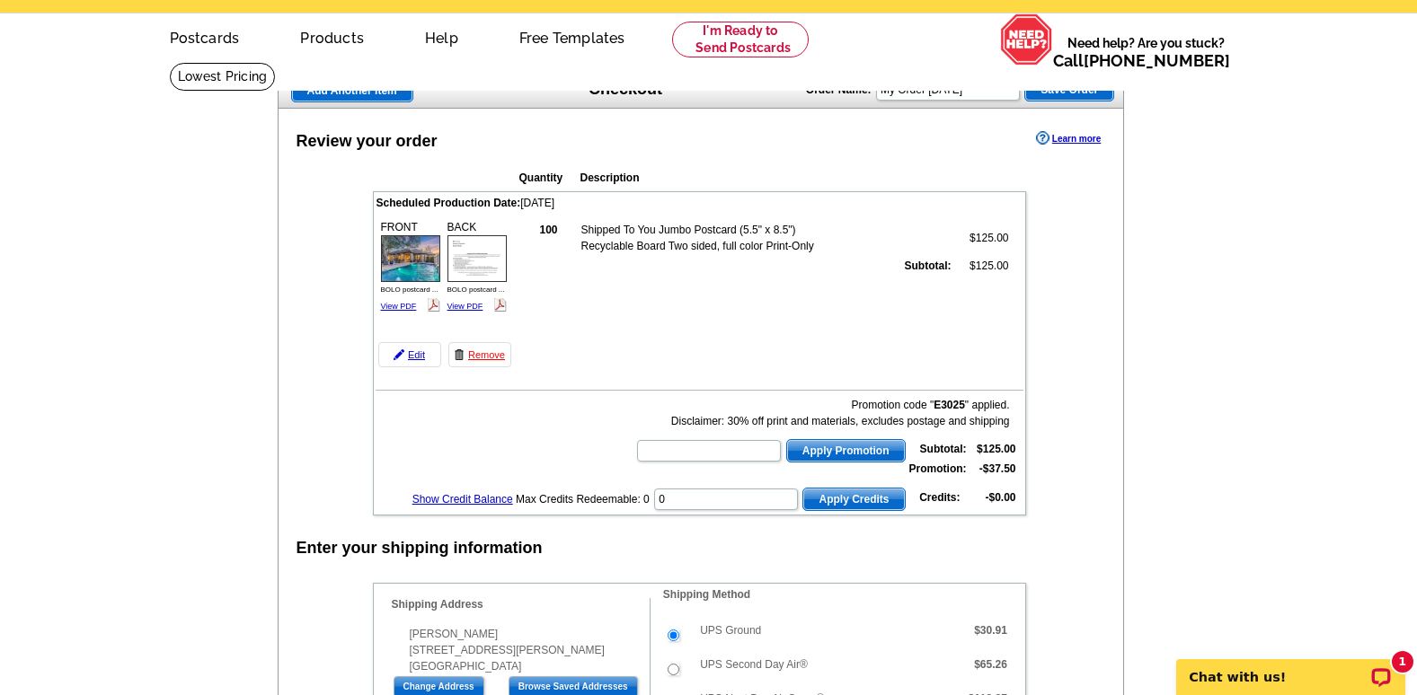
scroll to position [0, 0]
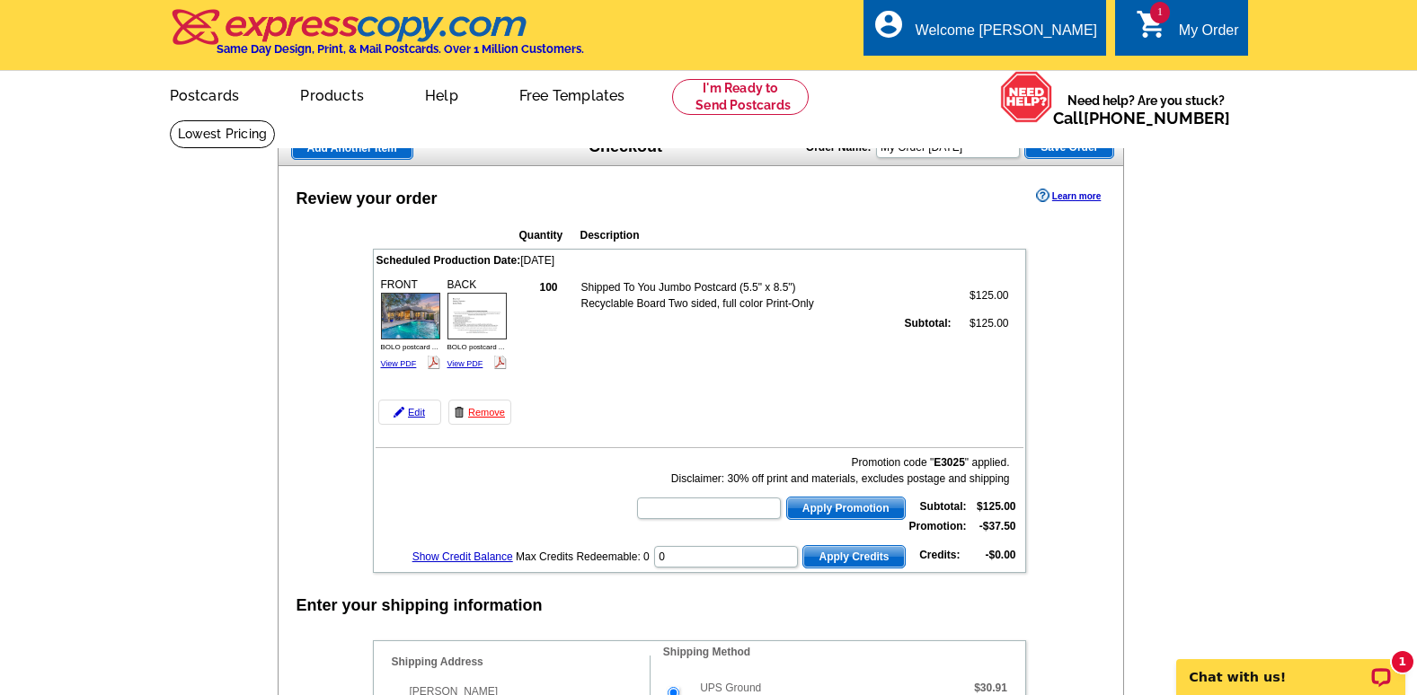
click at [487, 321] on img at bounding box center [476, 316] width 59 height 46
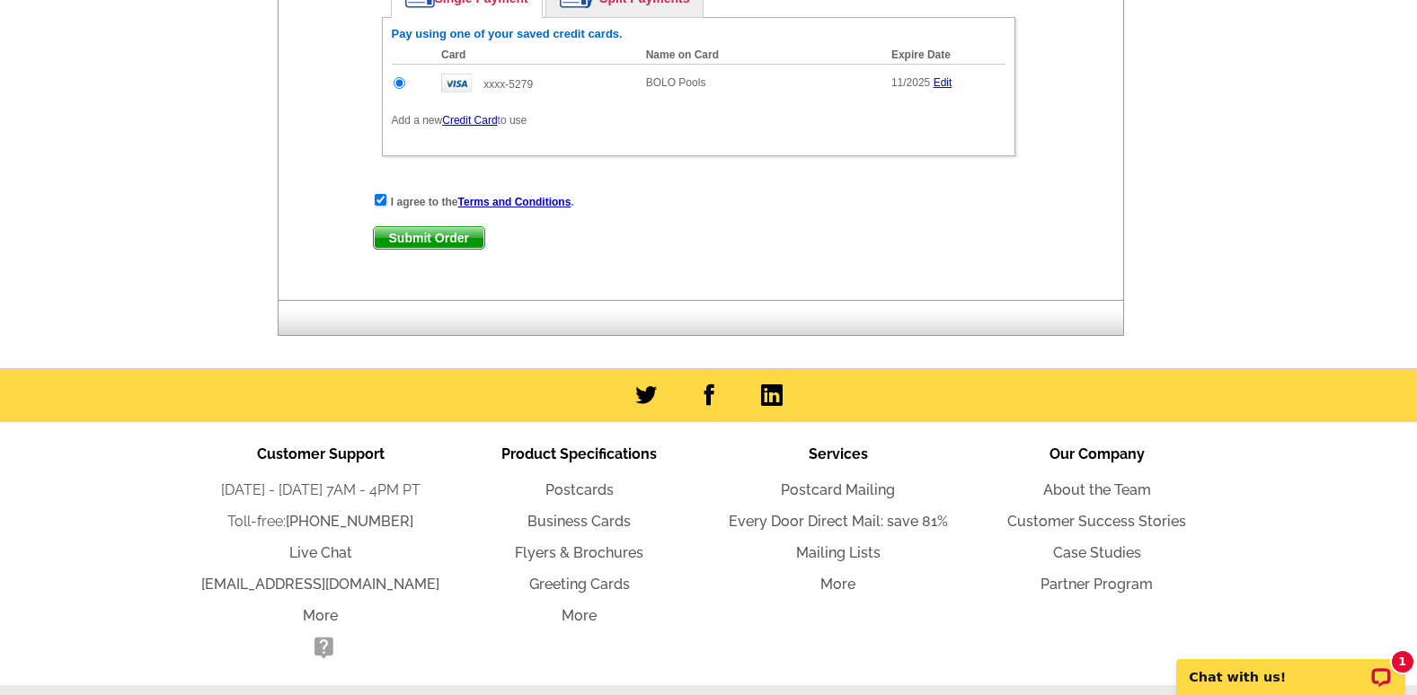
scroll to position [1126, 0]
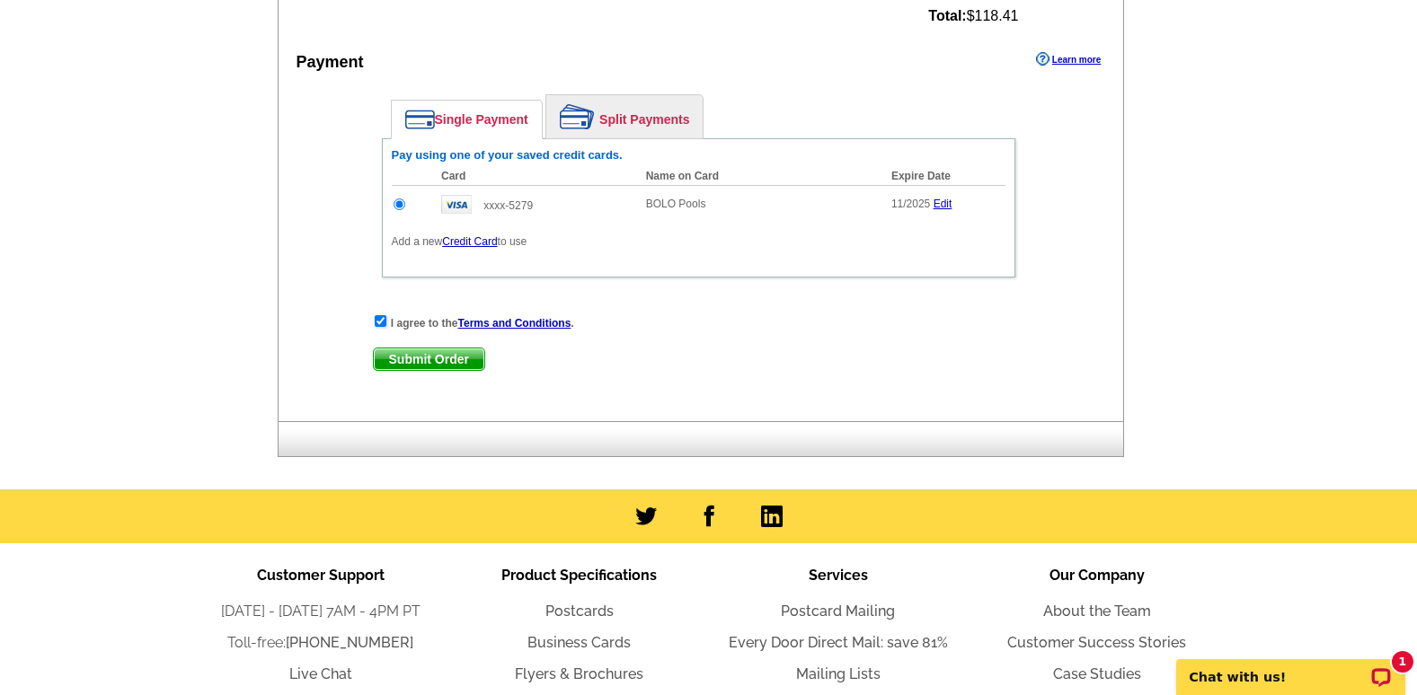
click at [427, 363] on span "Submit Order" at bounding box center [429, 360] width 111 height 22
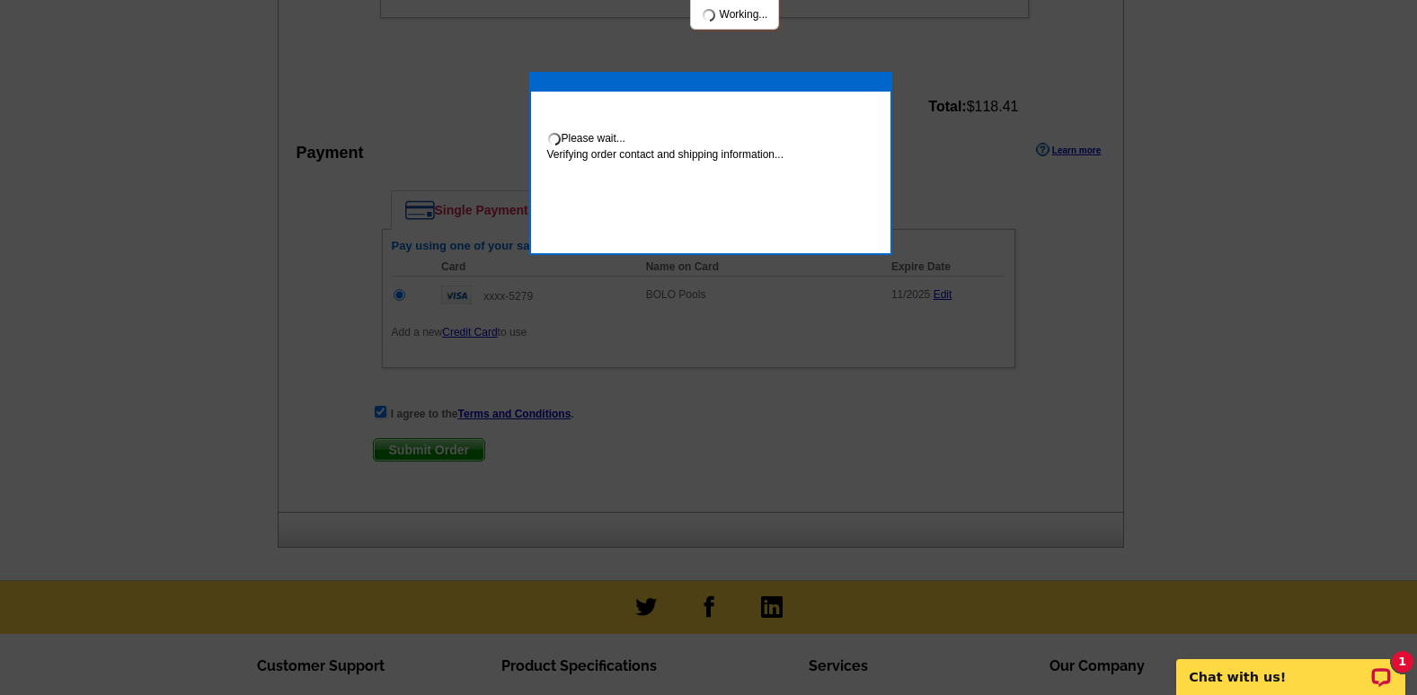
scroll to position [1217, 0]
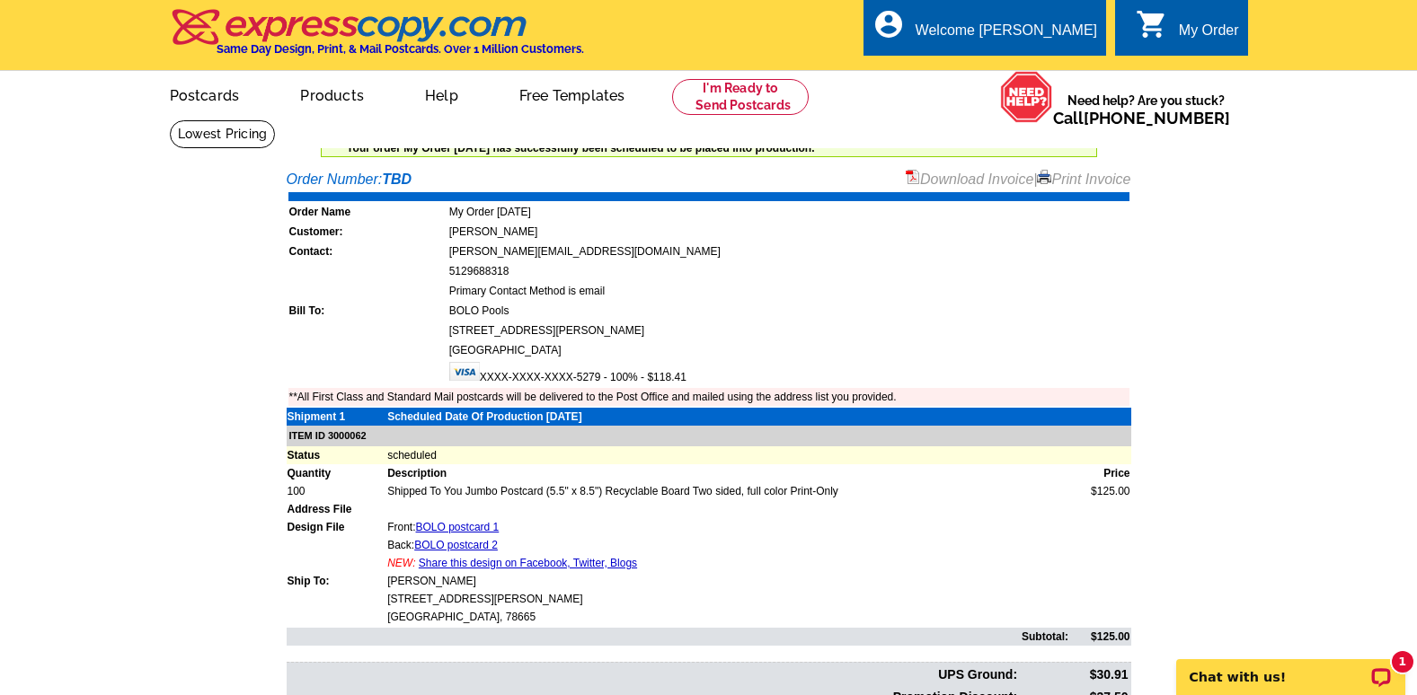
click at [954, 178] on link "Download Invoice" at bounding box center [970, 179] width 128 height 15
